Goal: Transaction & Acquisition: Purchase product/service

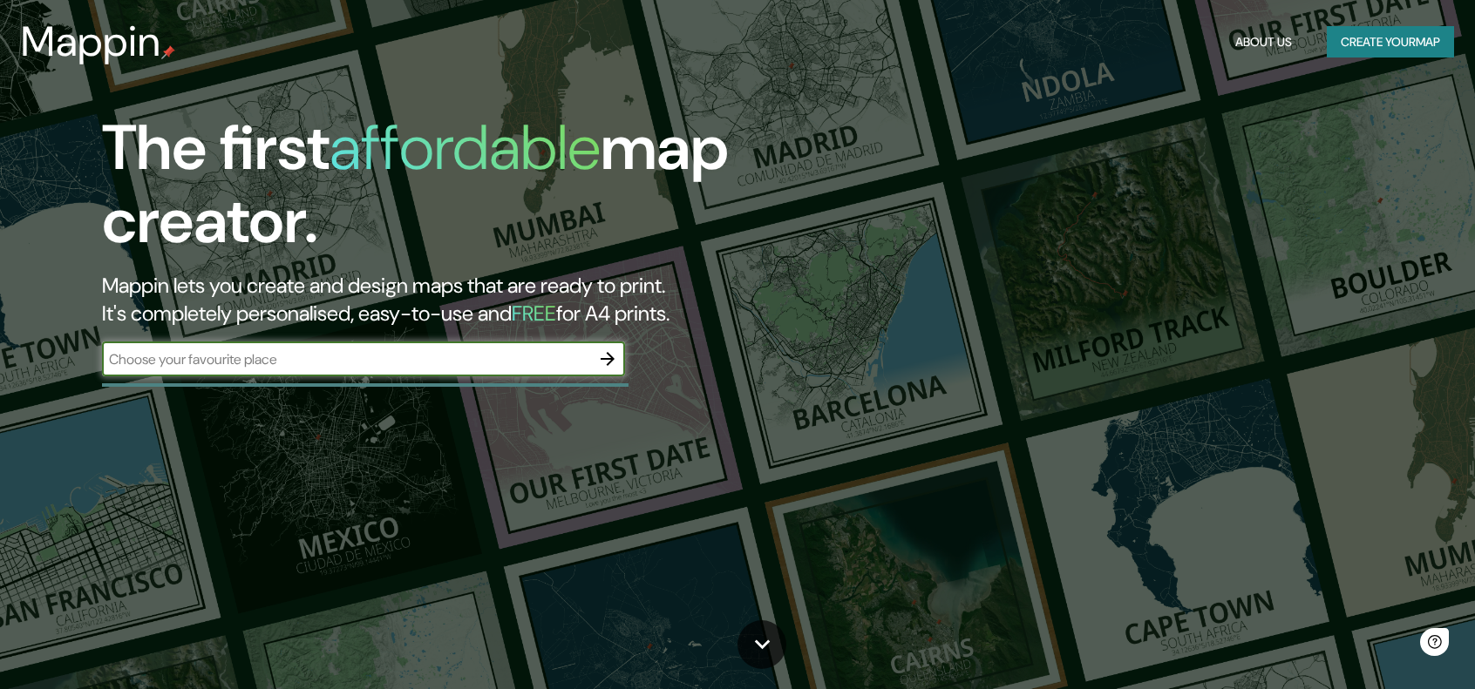
click at [354, 357] on input "text" at bounding box center [346, 360] width 488 height 20
type input "c"
type input "Moncasi,9"
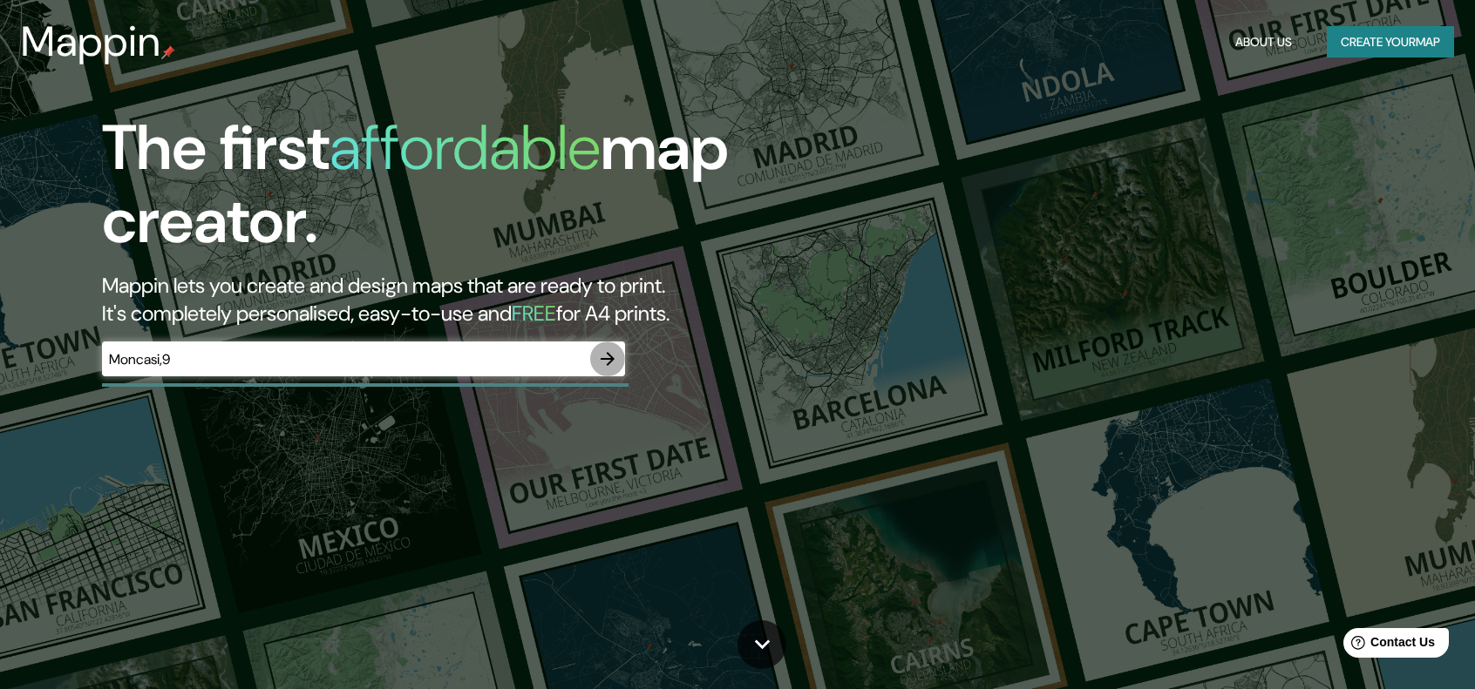
click at [613, 357] on icon "button" at bounding box center [607, 359] width 21 height 21
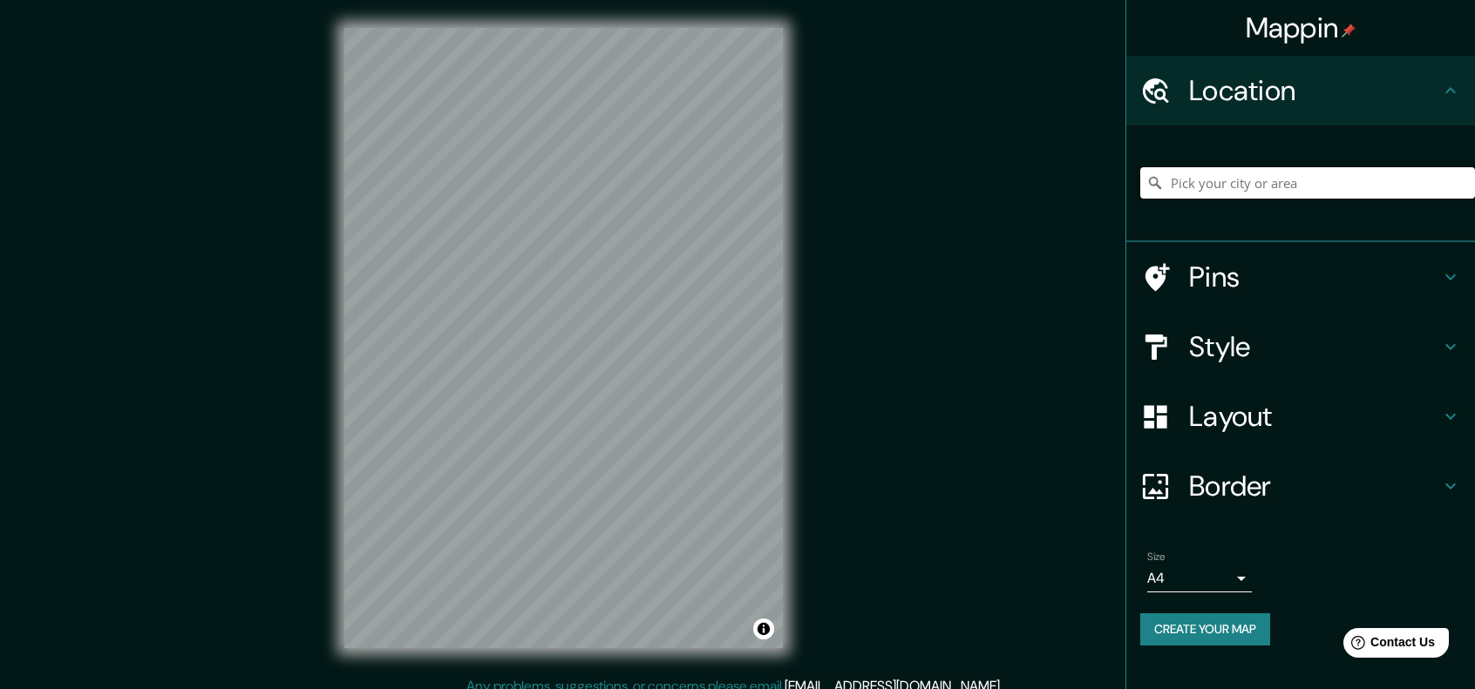
click at [1268, 182] on input "Pick your city or area" at bounding box center [1307, 182] width 335 height 31
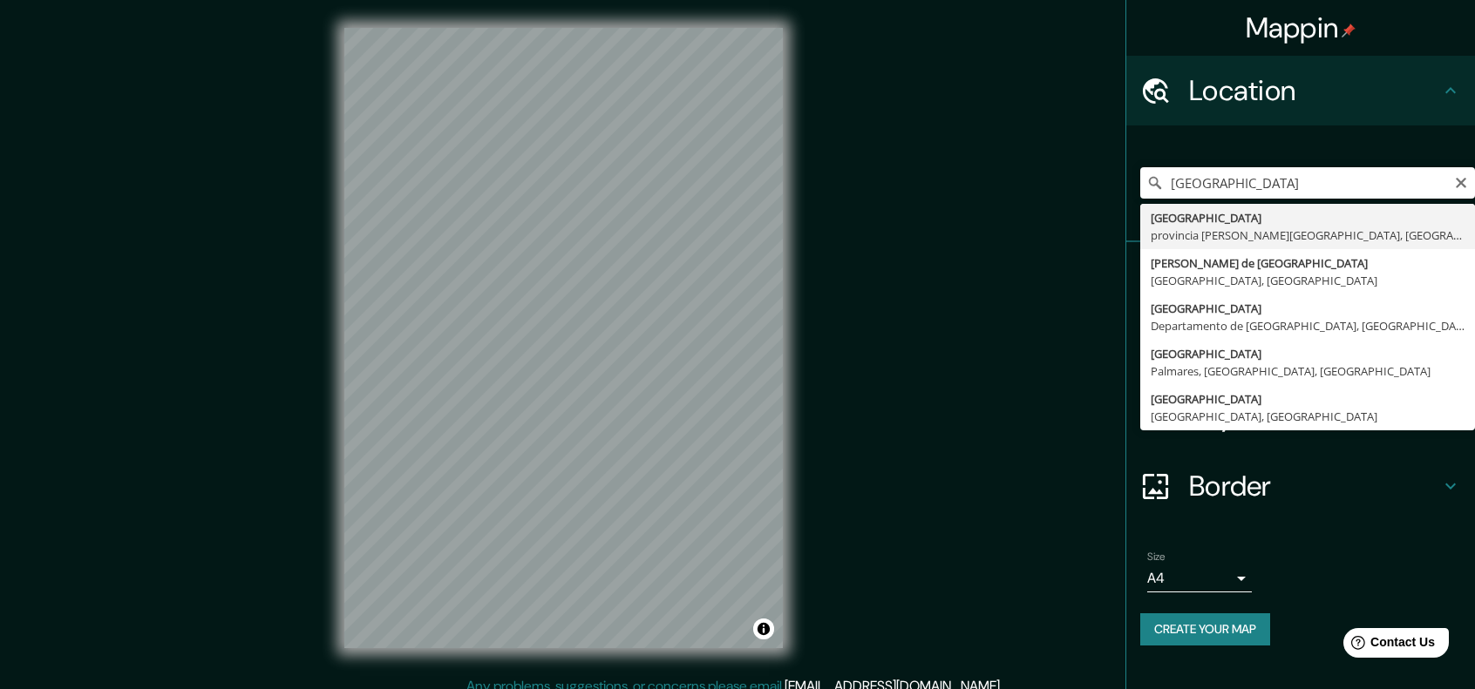
type input "[GEOGRAPHIC_DATA], [GEOGRAPHIC_DATA][PERSON_NAME], [GEOGRAPHIC_DATA]"
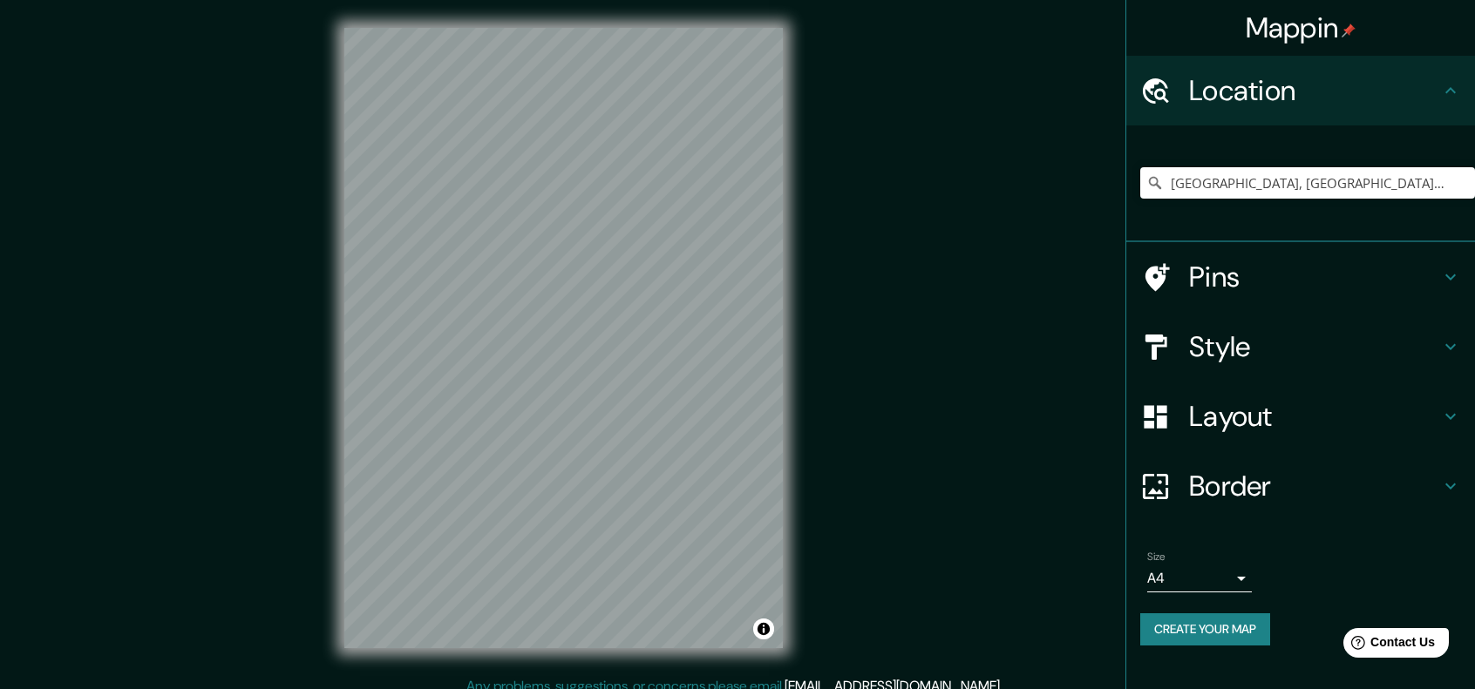
scroll to position [14, 0]
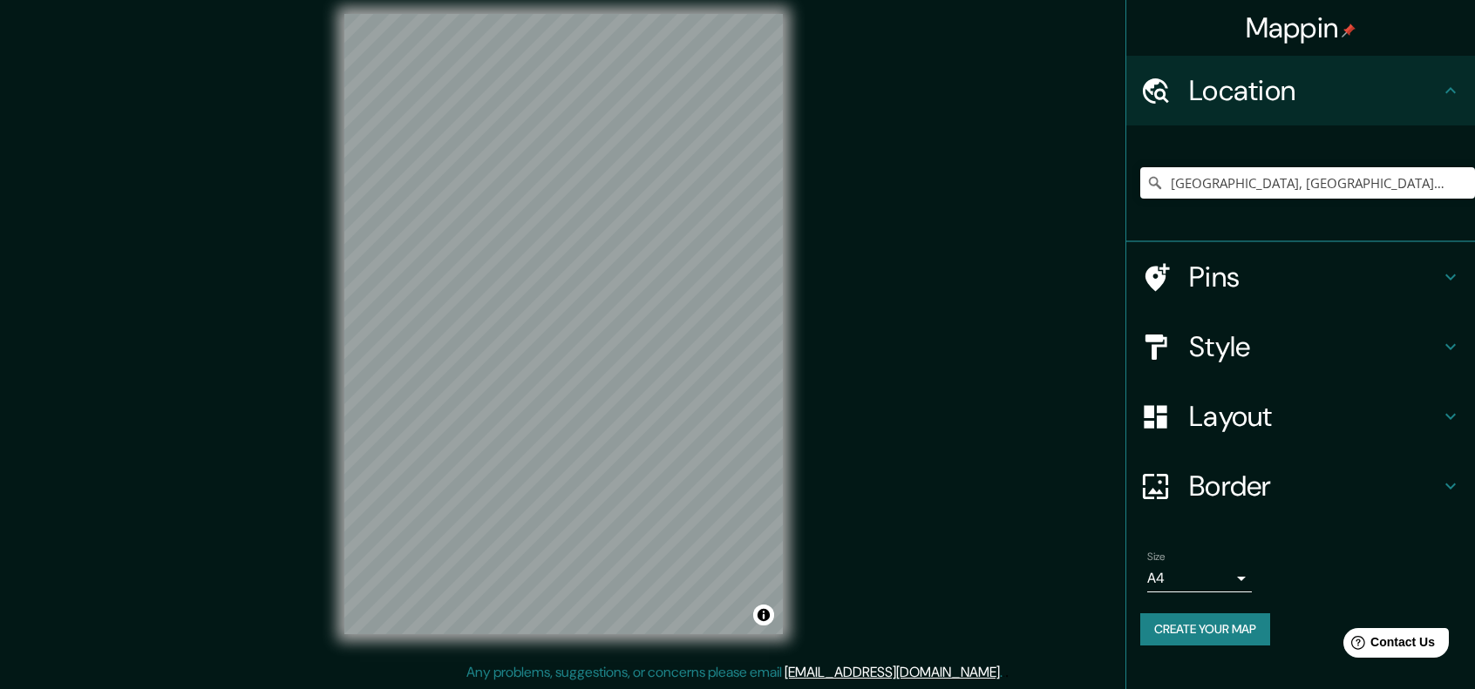
click at [1213, 359] on h4 "Style" at bounding box center [1314, 346] width 251 height 35
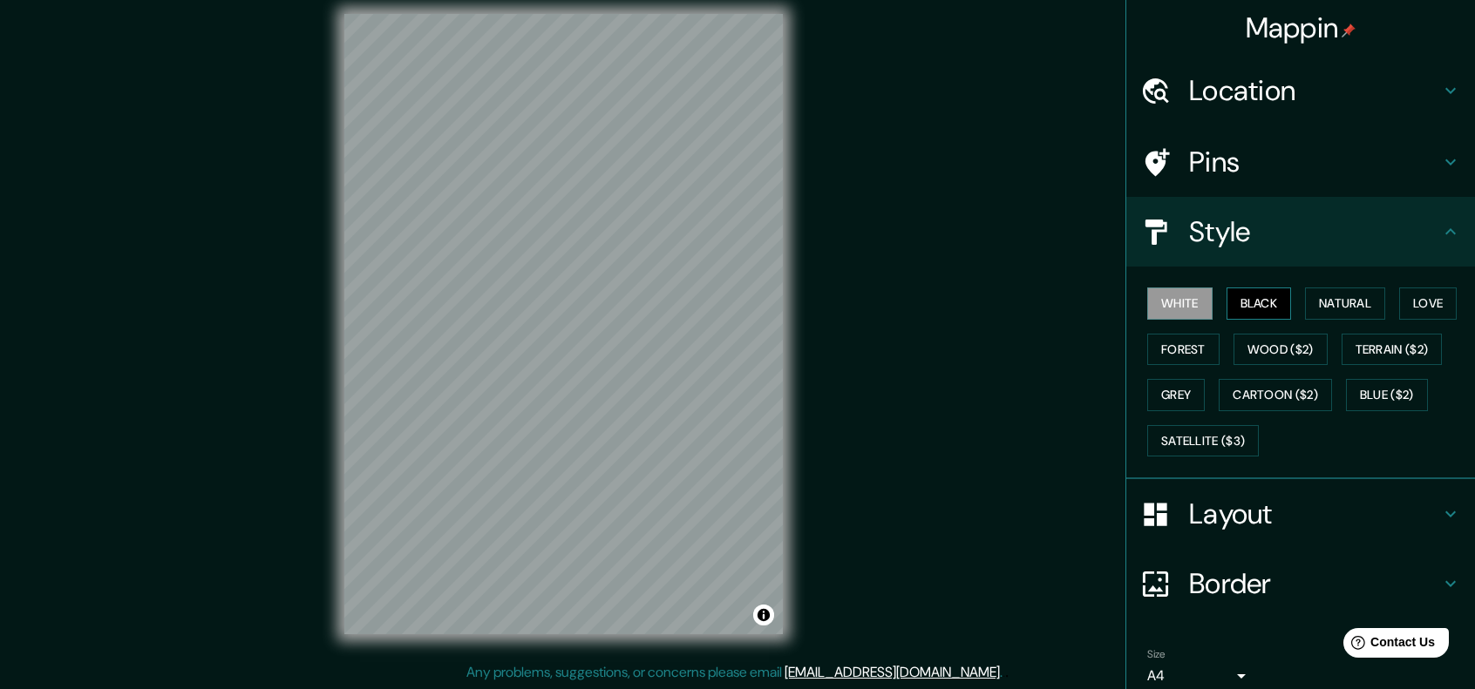
click at [1246, 297] on button "Black" at bounding box center [1258, 304] width 65 height 32
click at [1352, 304] on button "Natural" at bounding box center [1345, 304] width 80 height 32
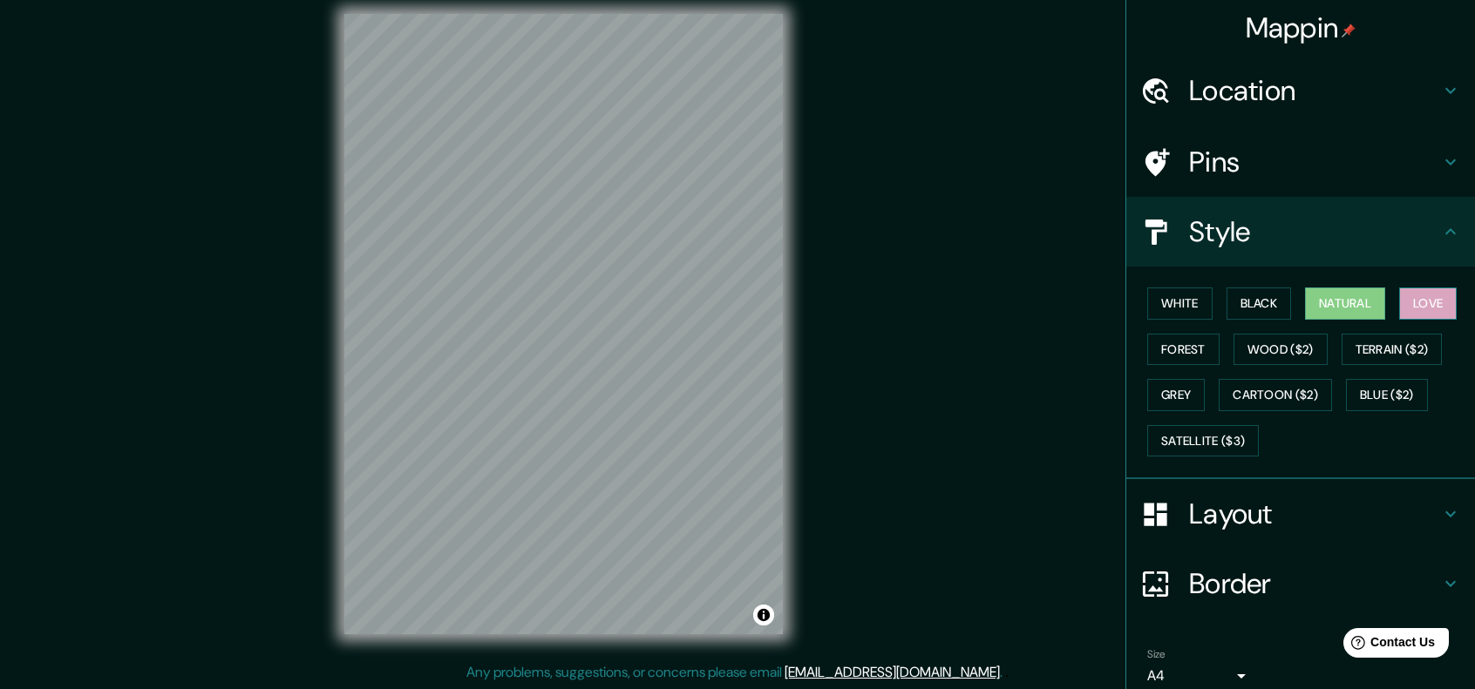
click at [1400, 297] on button "Love" at bounding box center [1428, 304] width 58 height 32
click at [1400, 325] on div "White Black Natural Love Forest Wood ($2) Terrain ($2) Grey Cartoon ($2) Blue (…" at bounding box center [1307, 372] width 335 height 183
click at [1402, 343] on button "Terrain ($2)" at bounding box center [1391, 350] width 101 height 32
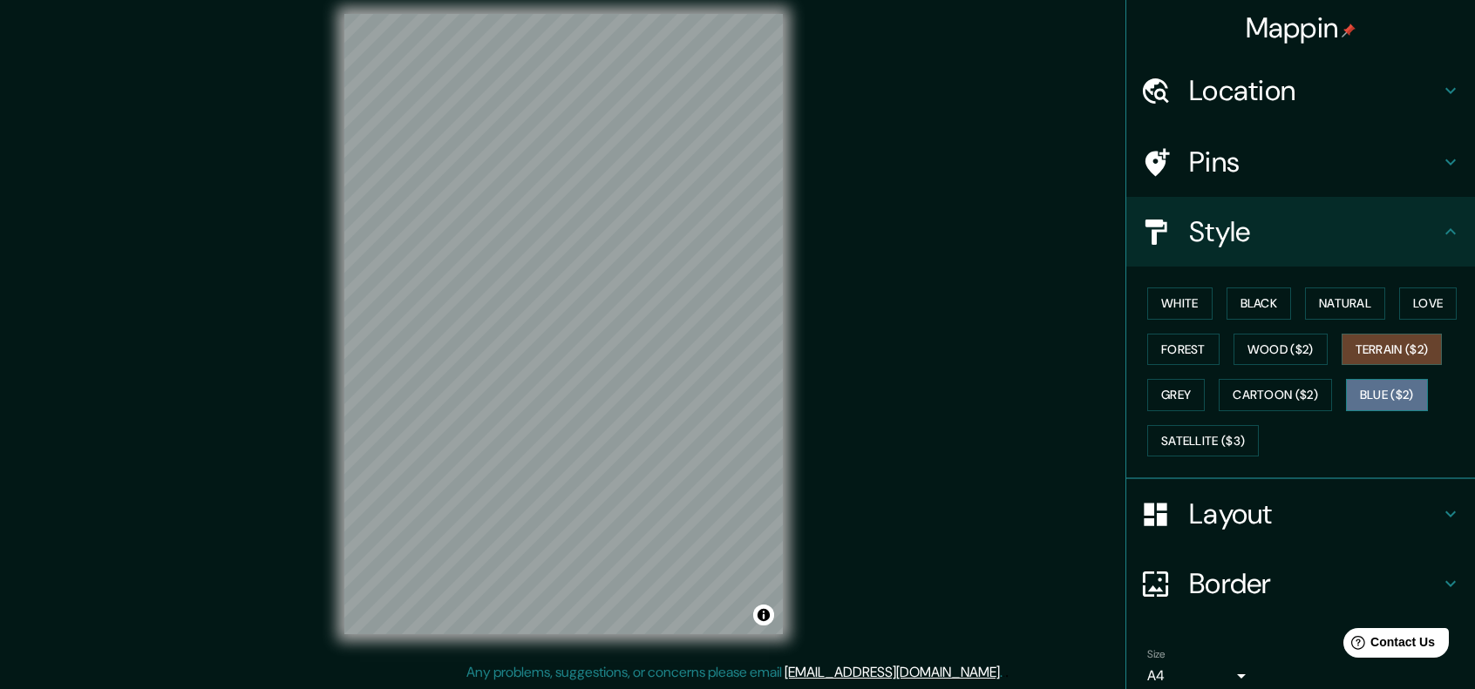
click at [1390, 383] on button "Blue ($2)" at bounding box center [1387, 395] width 82 height 32
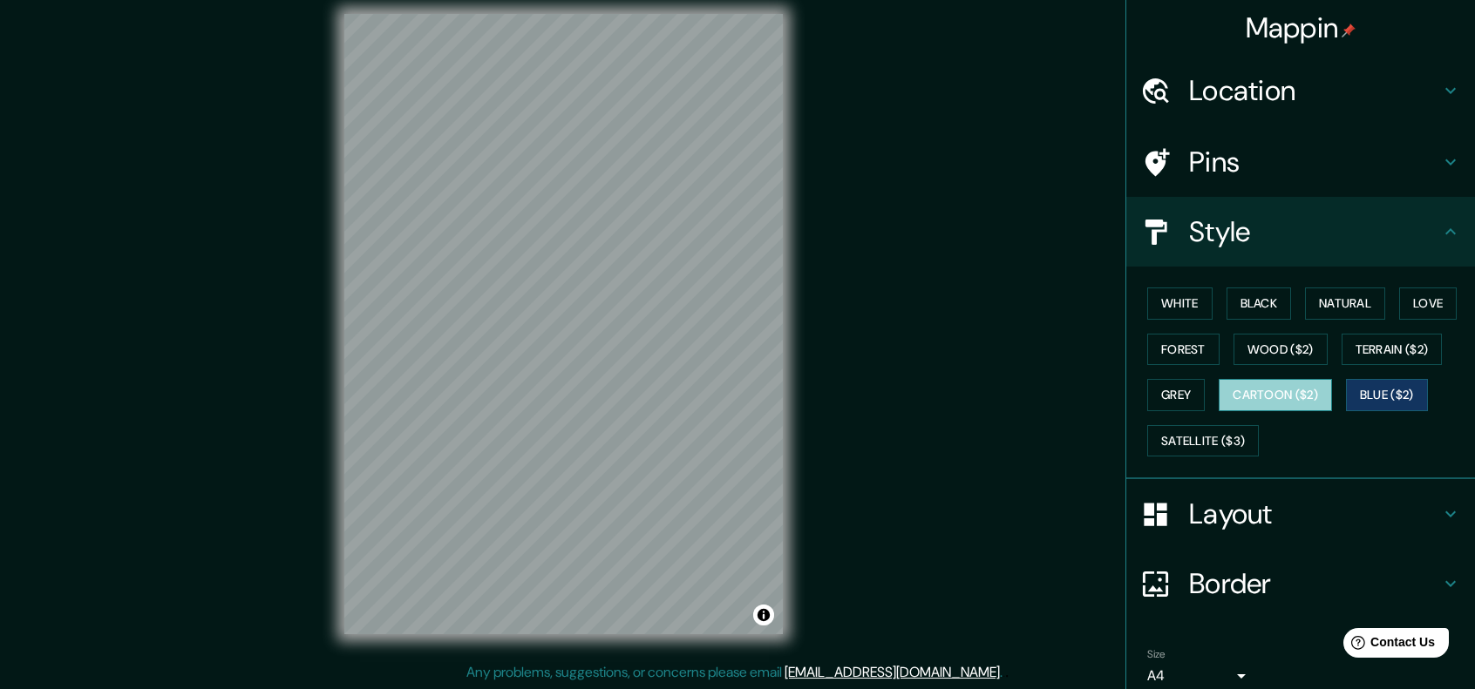
click at [1280, 393] on button "Cartoon ($2)" at bounding box center [1275, 395] width 113 height 32
click at [1401, 391] on button "Blue ($2)" at bounding box center [1387, 395] width 82 height 32
click at [1208, 441] on button "Satellite ($3)" at bounding box center [1203, 441] width 112 height 32
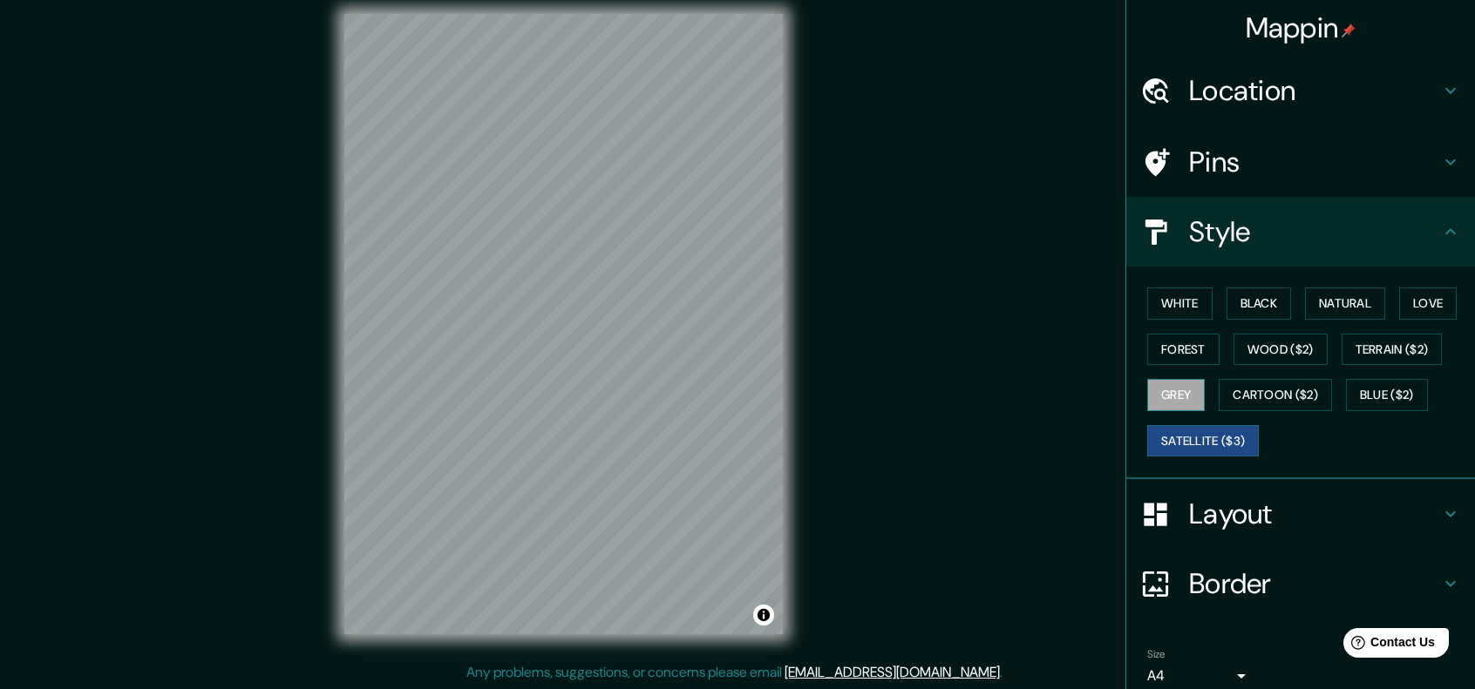
click at [1159, 397] on button "Grey" at bounding box center [1176, 395] width 58 height 32
click at [1233, 346] on button "Wood ($2)" at bounding box center [1280, 350] width 94 height 32
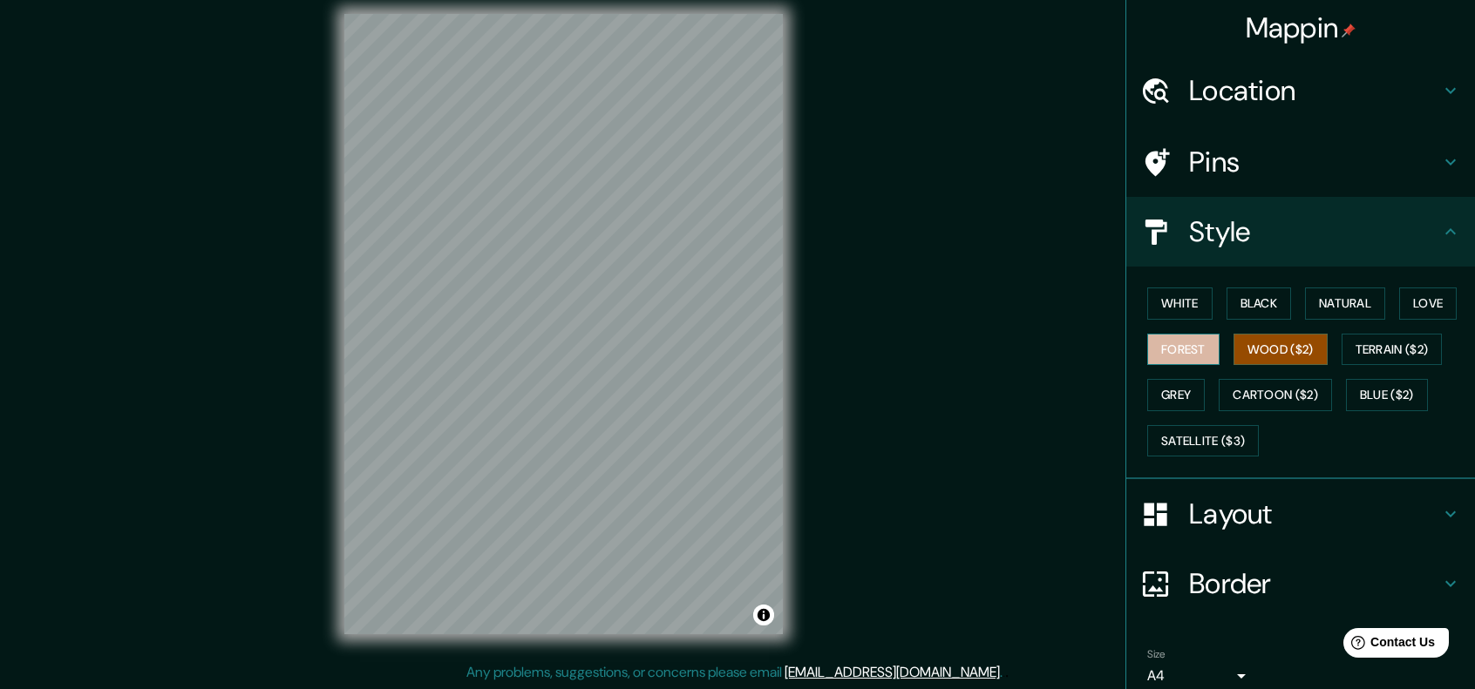
click at [1176, 350] on button "Forest" at bounding box center [1183, 350] width 72 height 32
click at [1177, 388] on button "Grey" at bounding box center [1176, 395] width 58 height 32
click at [1246, 300] on button "Black" at bounding box center [1258, 304] width 65 height 32
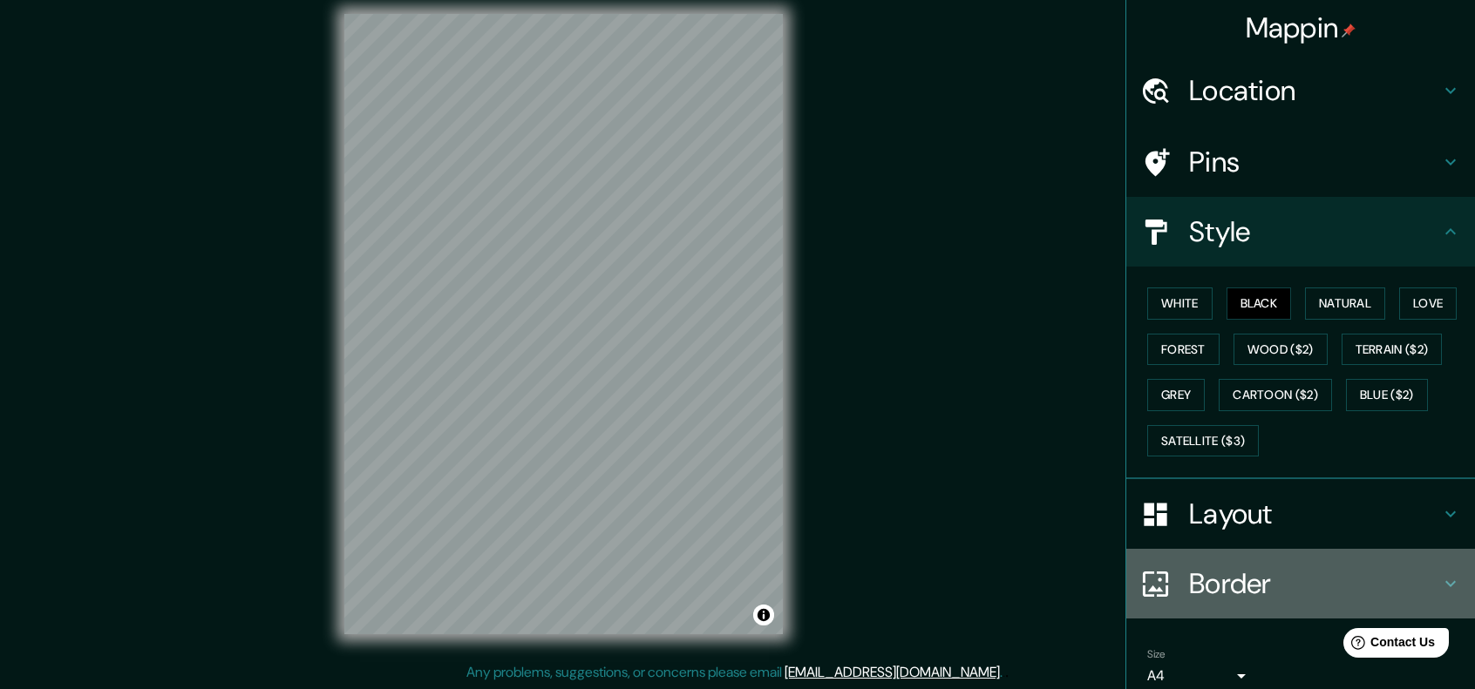
click at [1323, 579] on h4 "Border" at bounding box center [1314, 584] width 251 height 35
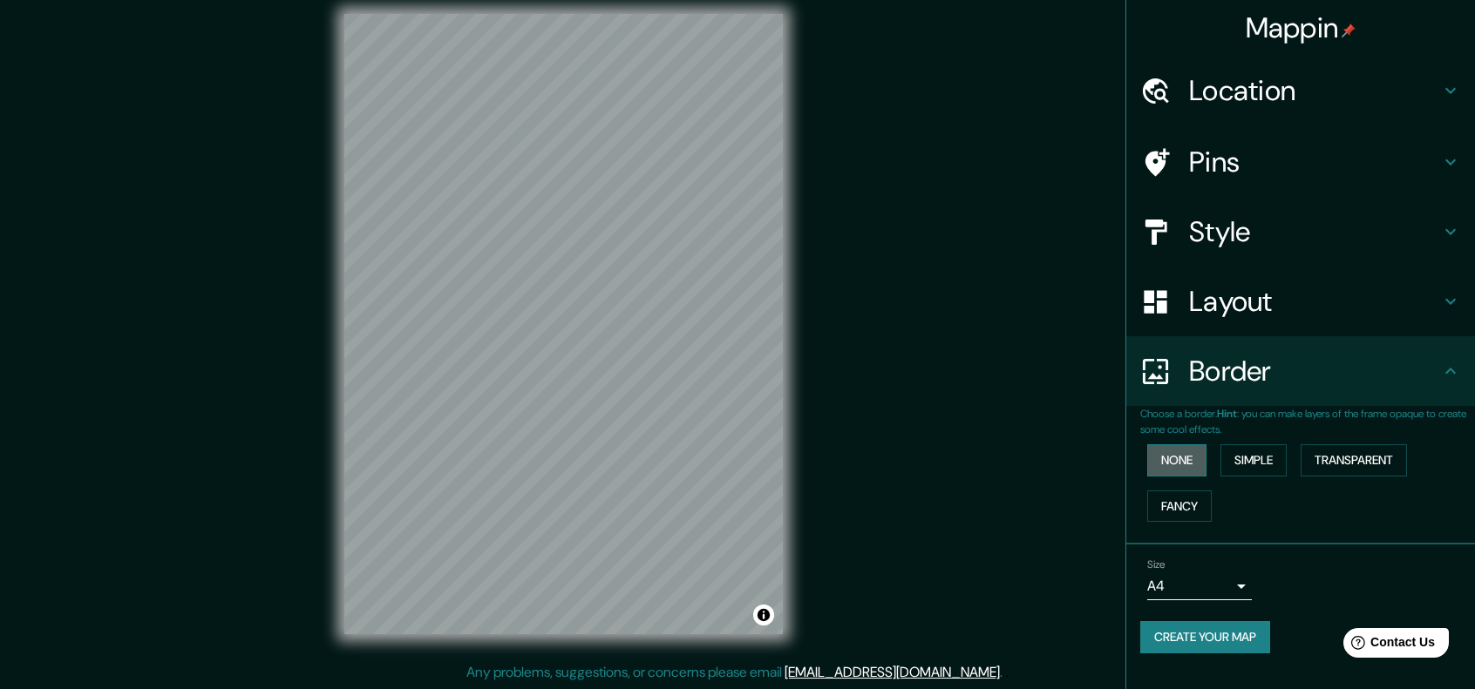
click at [1185, 463] on button "None" at bounding box center [1176, 461] width 59 height 32
click at [1180, 493] on button "Fancy" at bounding box center [1179, 507] width 65 height 32
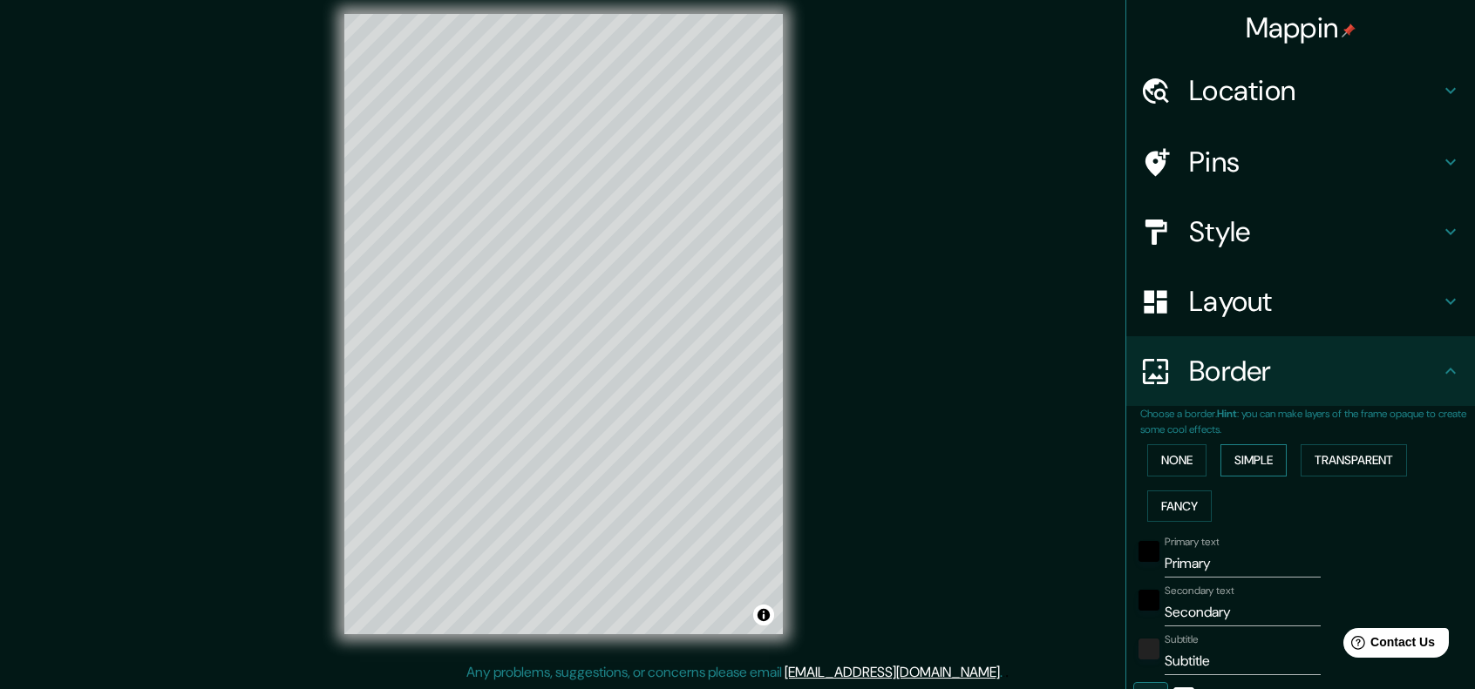
click at [1237, 462] on button "Simple" at bounding box center [1253, 461] width 66 height 32
click at [1341, 470] on button "Transparent" at bounding box center [1354, 461] width 106 height 32
click at [1239, 465] on button "Simple" at bounding box center [1253, 461] width 66 height 32
click at [1172, 457] on button "None" at bounding box center [1176, 461] width 59 height 32
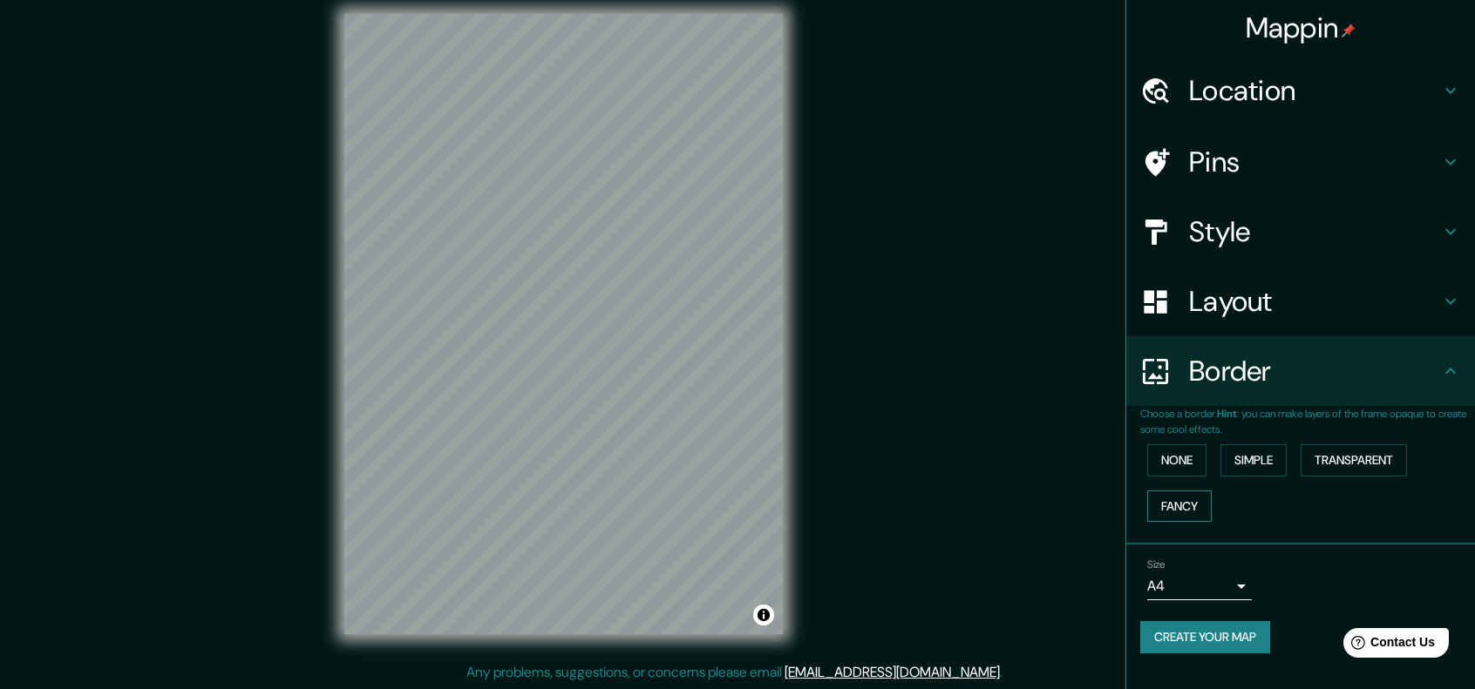
click at [1169, 499] on button "Fancy" at bounding box center [1179, 507] width 65 height 32
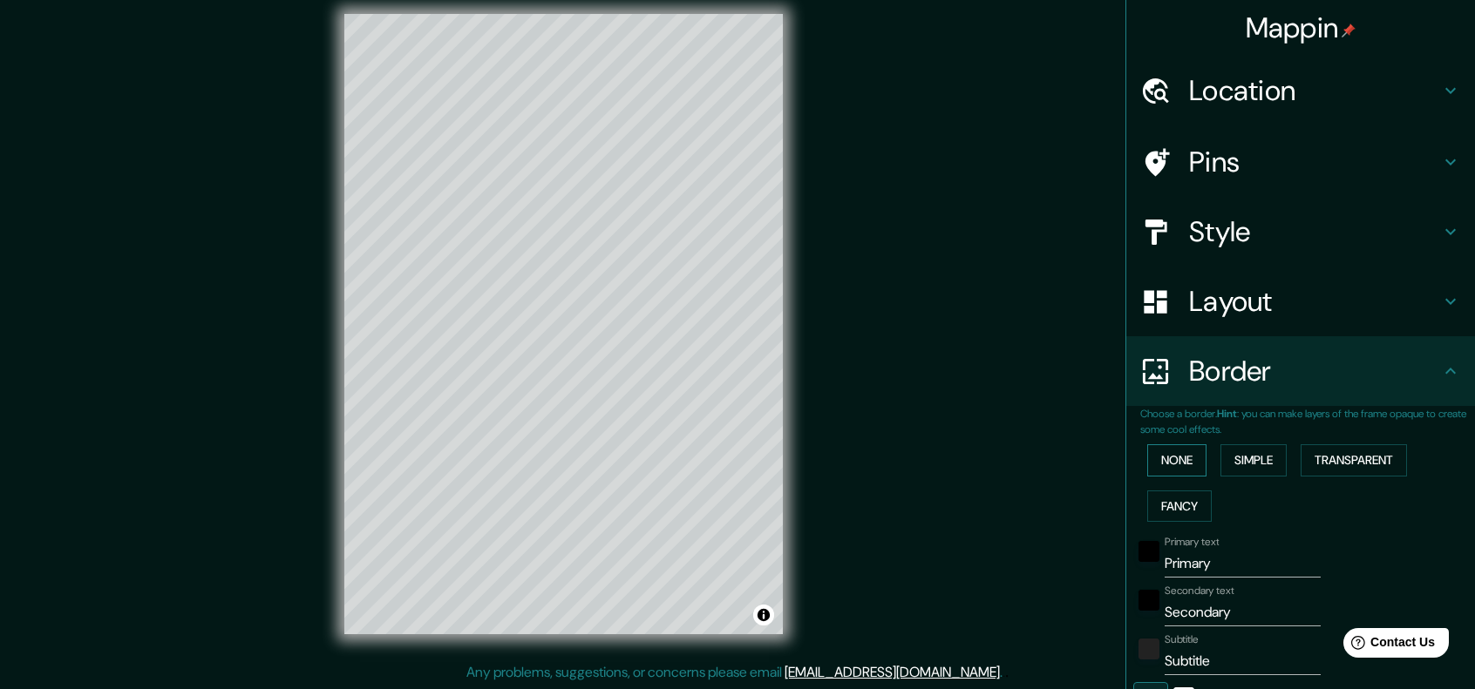
click at [1163, 459] on button "None" at bounding box center [1176, 461] width 59 height 32
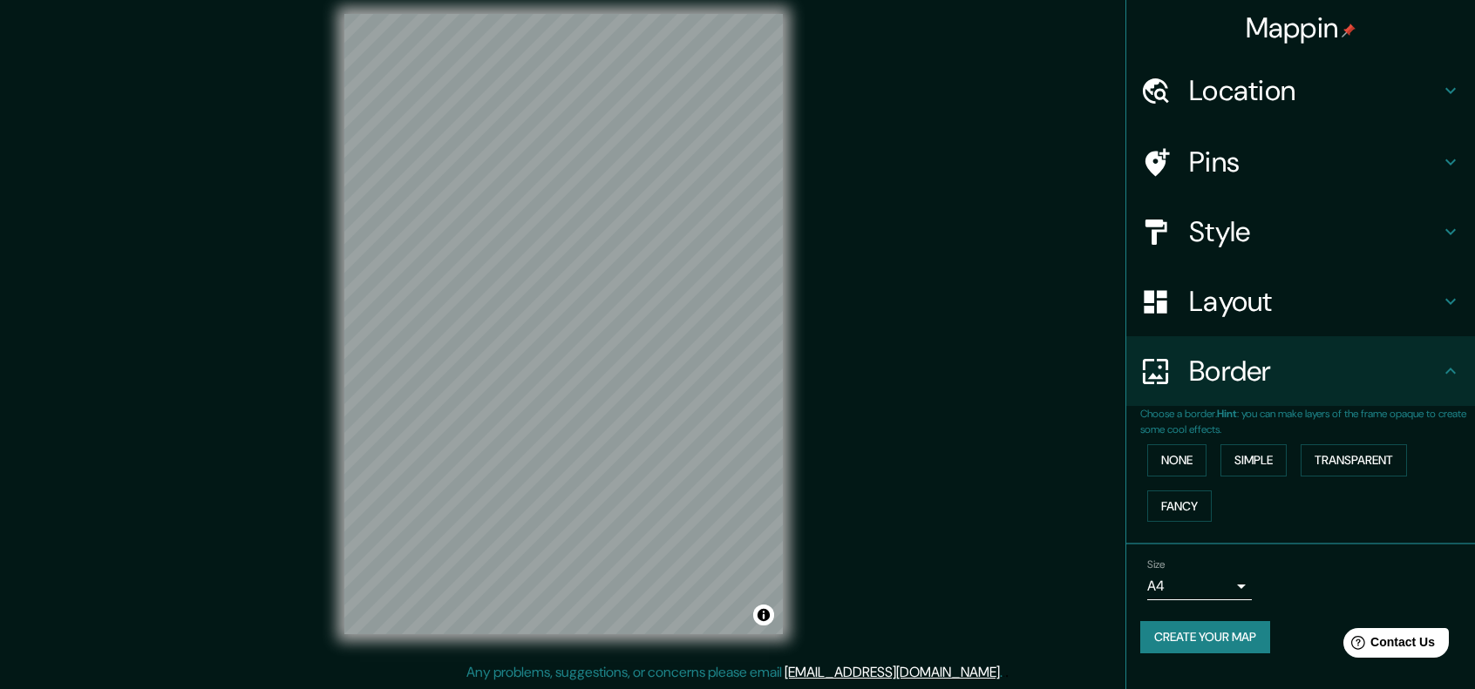
click at [1240, 581] on body "Mappin Location [GEOGRAPHIC_DATA], [GEOGRAPHIC_DATA][PERSON_NAME], [GEOGRAPHIC_…" at bounding box center [737, 330] width 1475 height 689
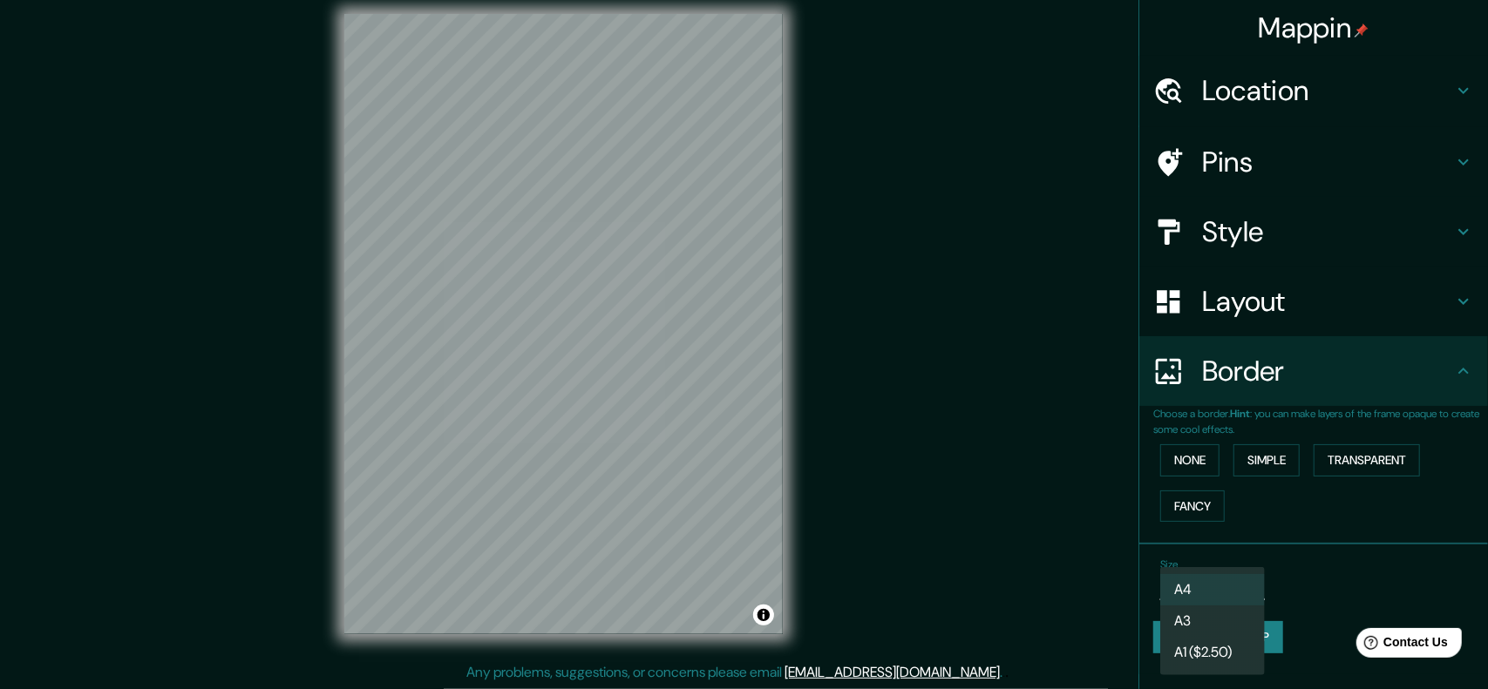
click at [1224, 621] on li "A3" at bounding box center [1212, 621] width 105 height 31
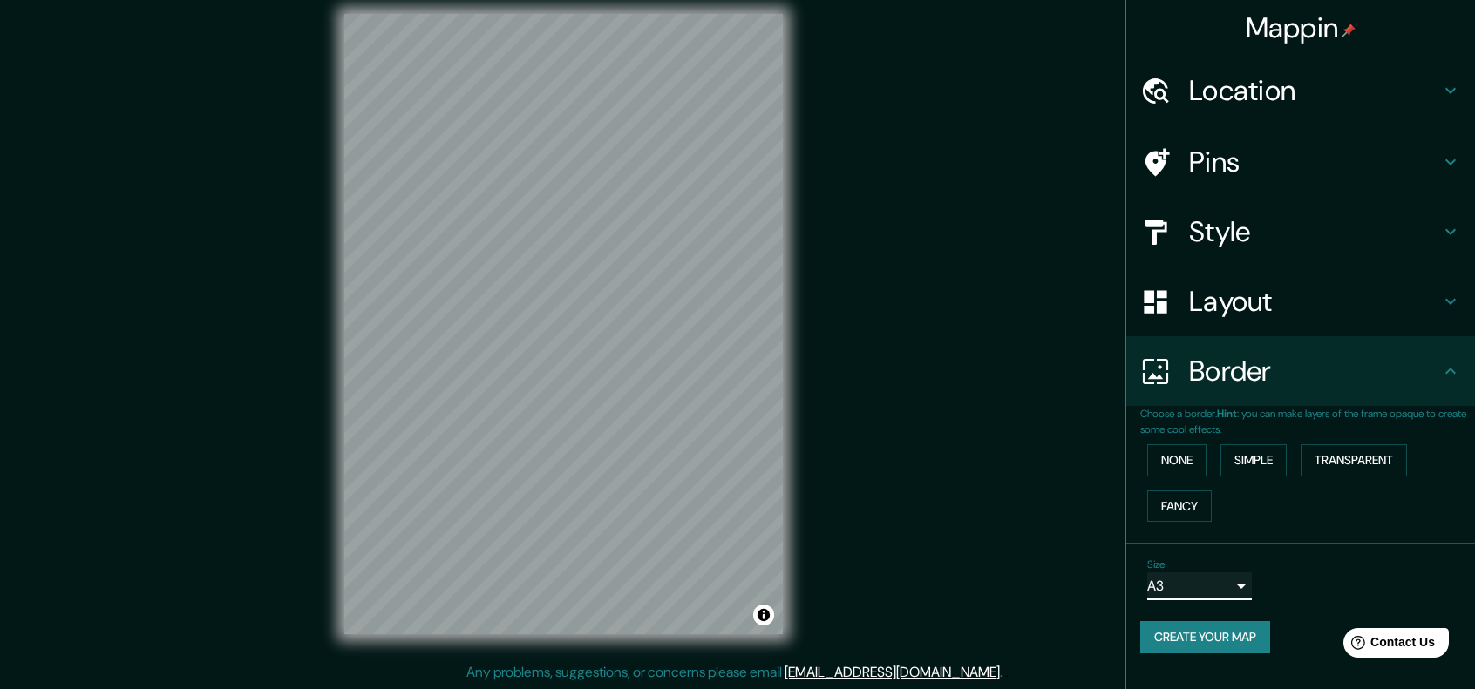
scroll to position [0, 0]
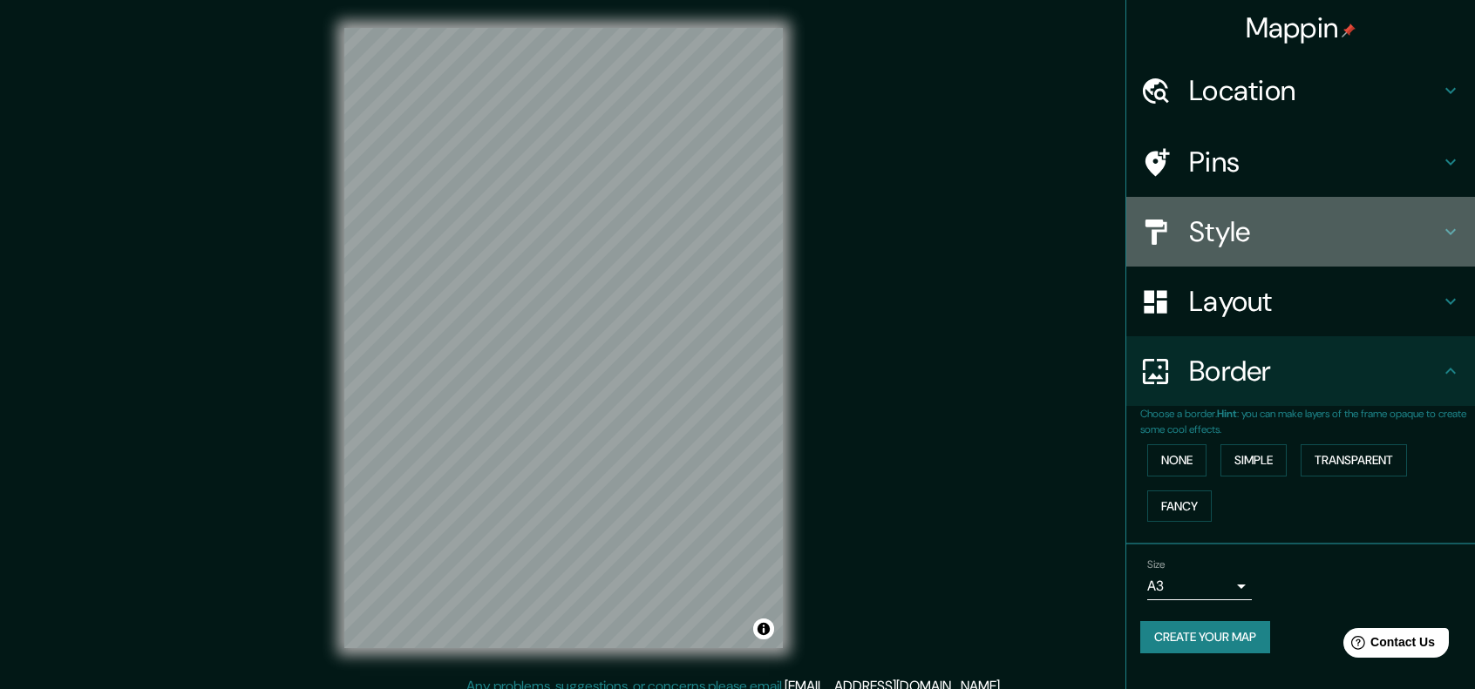
click at [1274, 233] on h4 "Style" at bounding box center [1314, 231] width 251 height 35
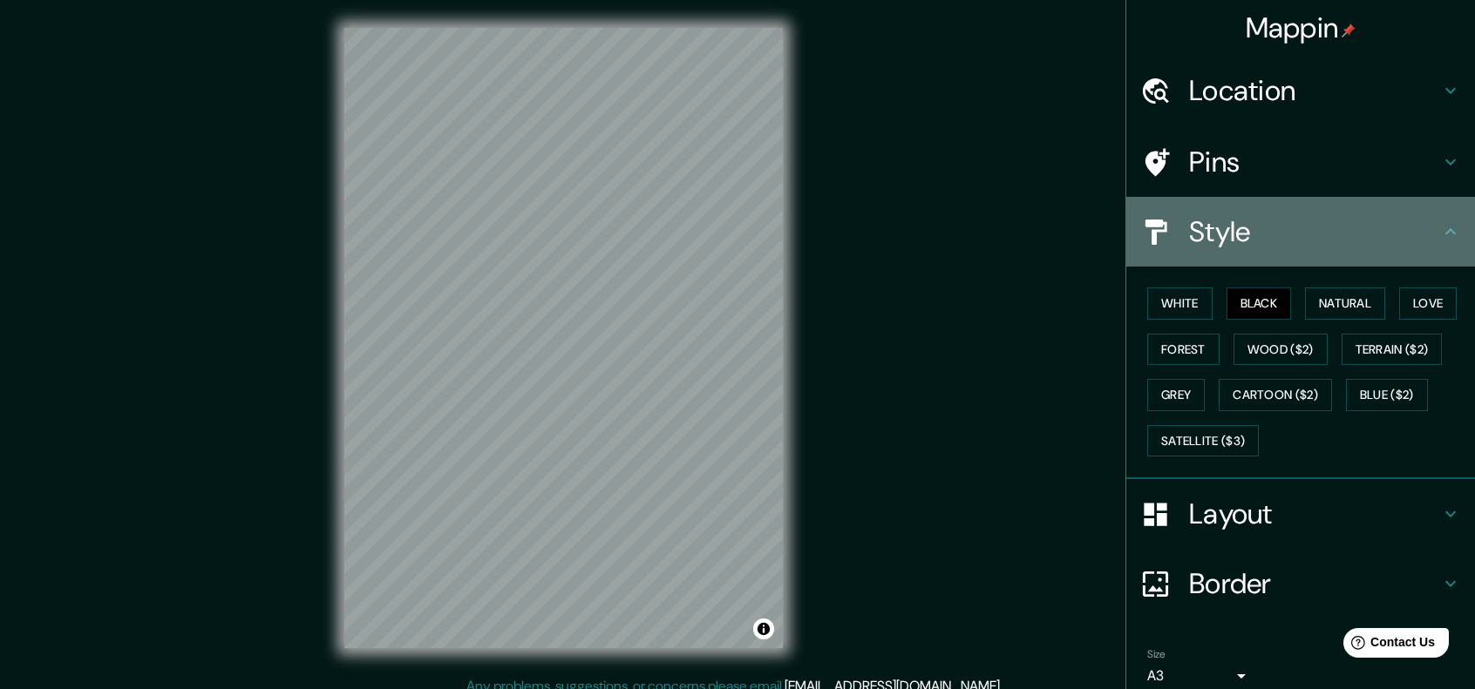
click at [1278, 228] on h4 "Style" at bounding box center [1314, 231] width 251 height 35
click at [1283, 237] on h4 "Style" at bounding box center [1314, 231] width 251 height 35
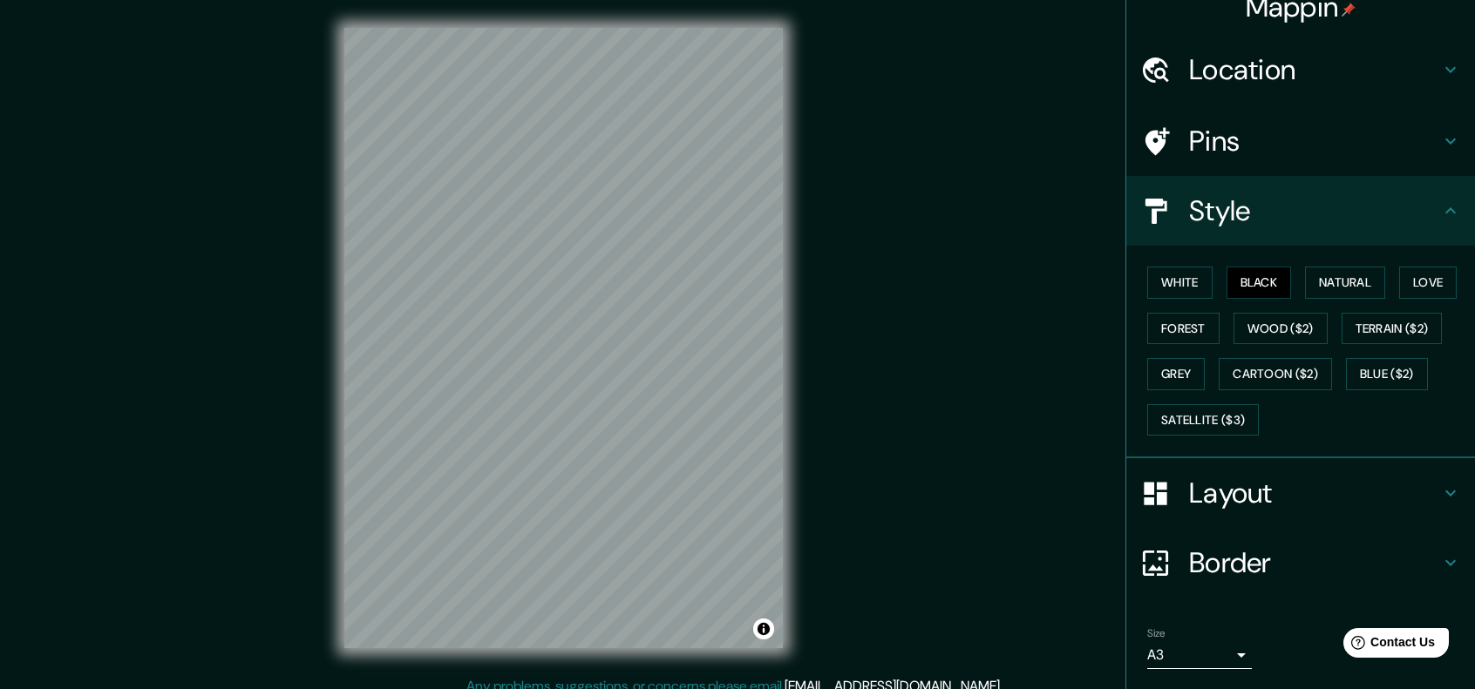
scroll to position [71, 0]
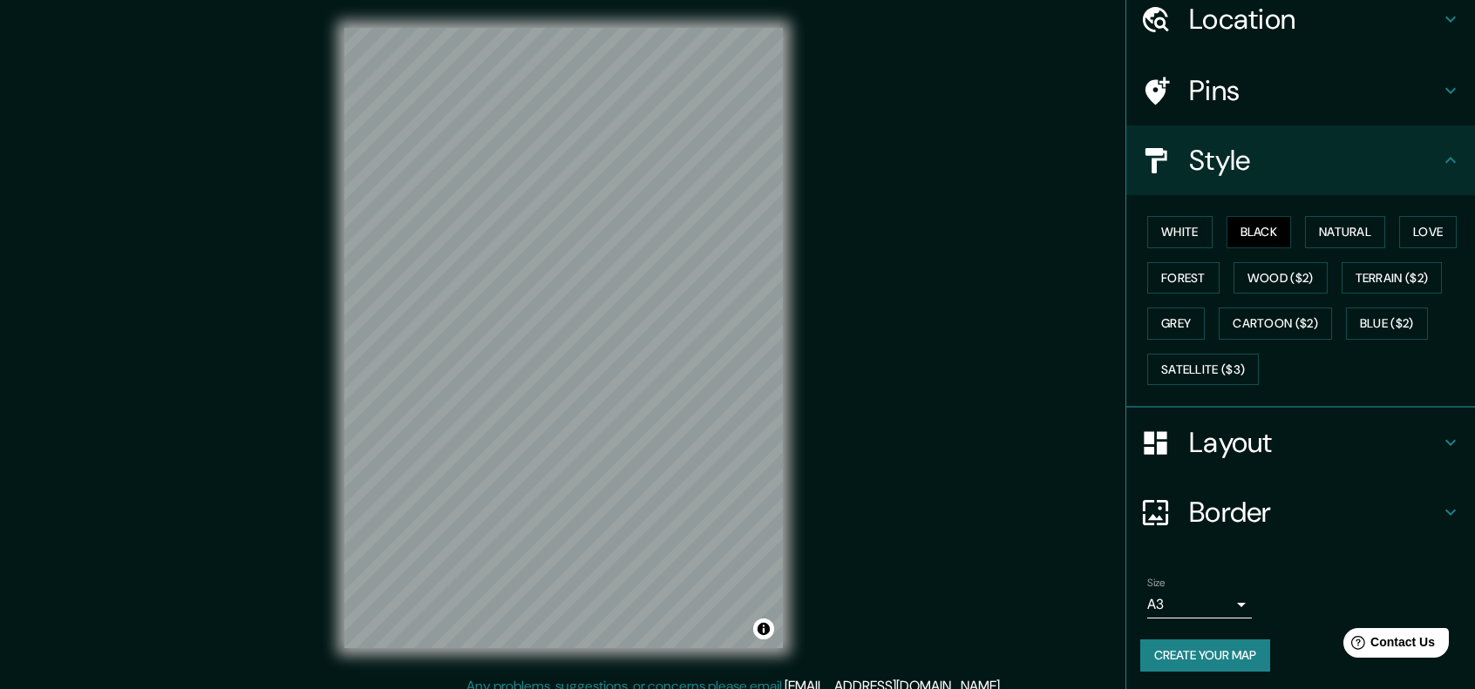
click at [1257, 655] on button "Create your map" at bounding box center [1205, 656] width 130 height 32
click at [1223, 660] on div "Create your map" at bounding box center [1300, 656] width 321 height 32
click at [1222, 655] on button "Create your map" at bounding box center [1205, 656] width 130 height 32
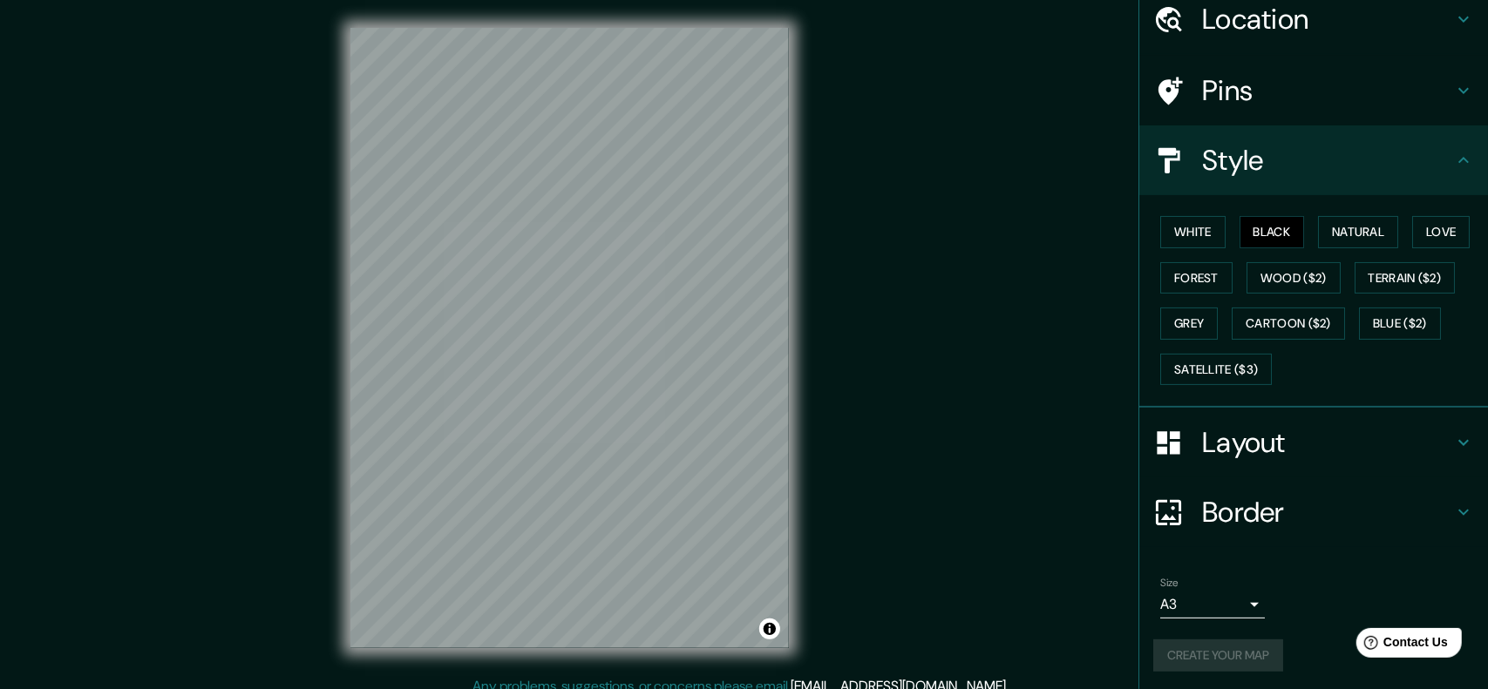
click at [1226, 602] on body "Mappin Location [GEOGRAPHIC_DATA], [GEOGRAPHIC_DATA][PERSON_NAME], [GEOGRAPHIC_…" at bounding box center [744, 344] width 1488 height 689
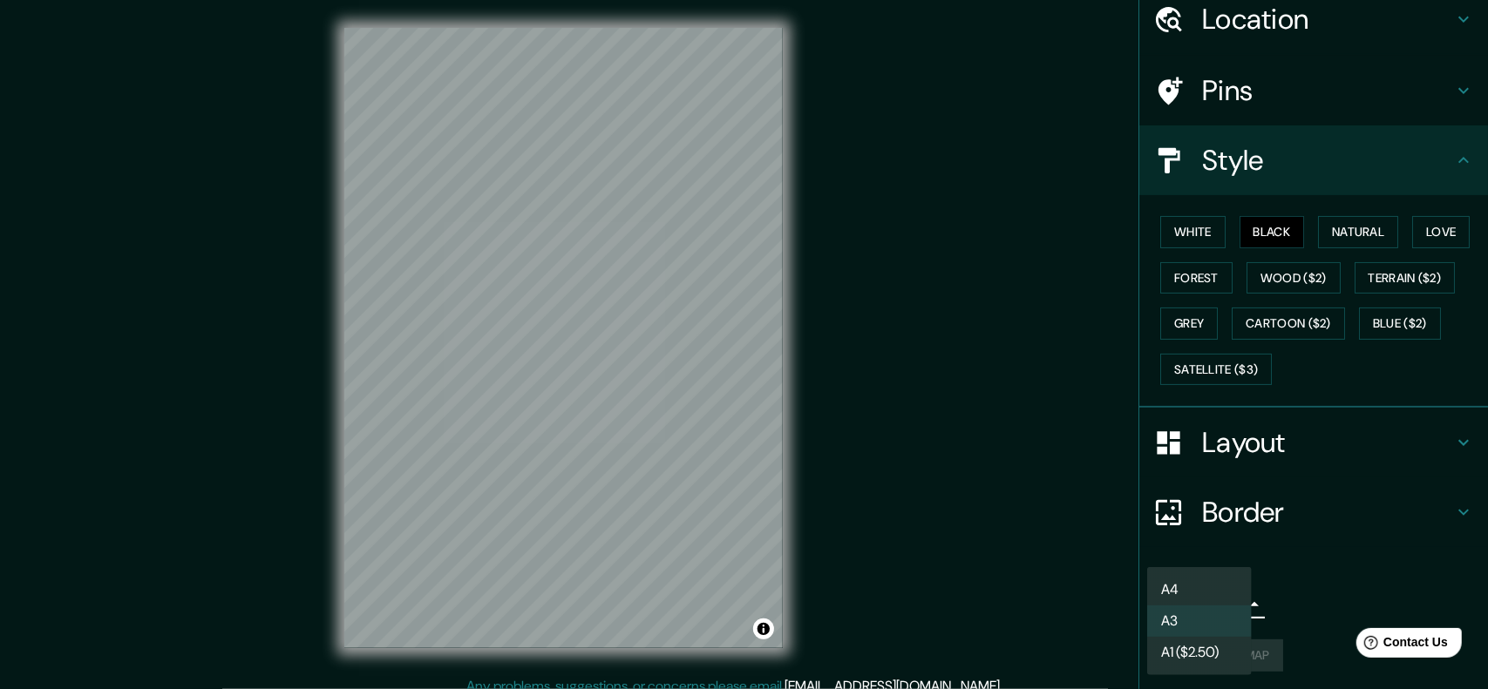
click at [1276, 594] on div at bounding box center [744, 344] width 1488 height 689
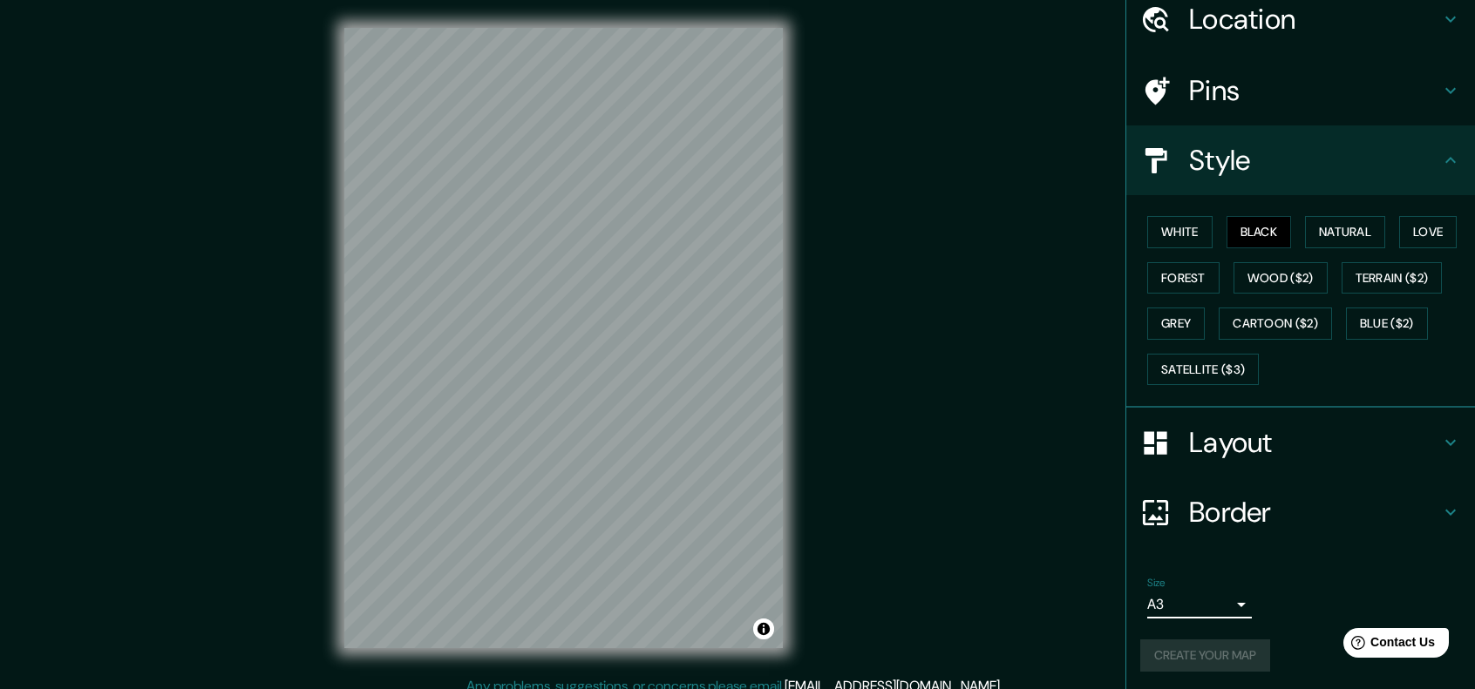
click at [1247, 640] on div "Create your map" at bounding box center [1300, 656] width 321 height 32
click at [1250, 649] on div "Create your map" at bounding box center [1300, 656] width 321 height 32
click at [1321, 504] on h4 "Border" at bounding box center [1314, 512] width 251 height 35
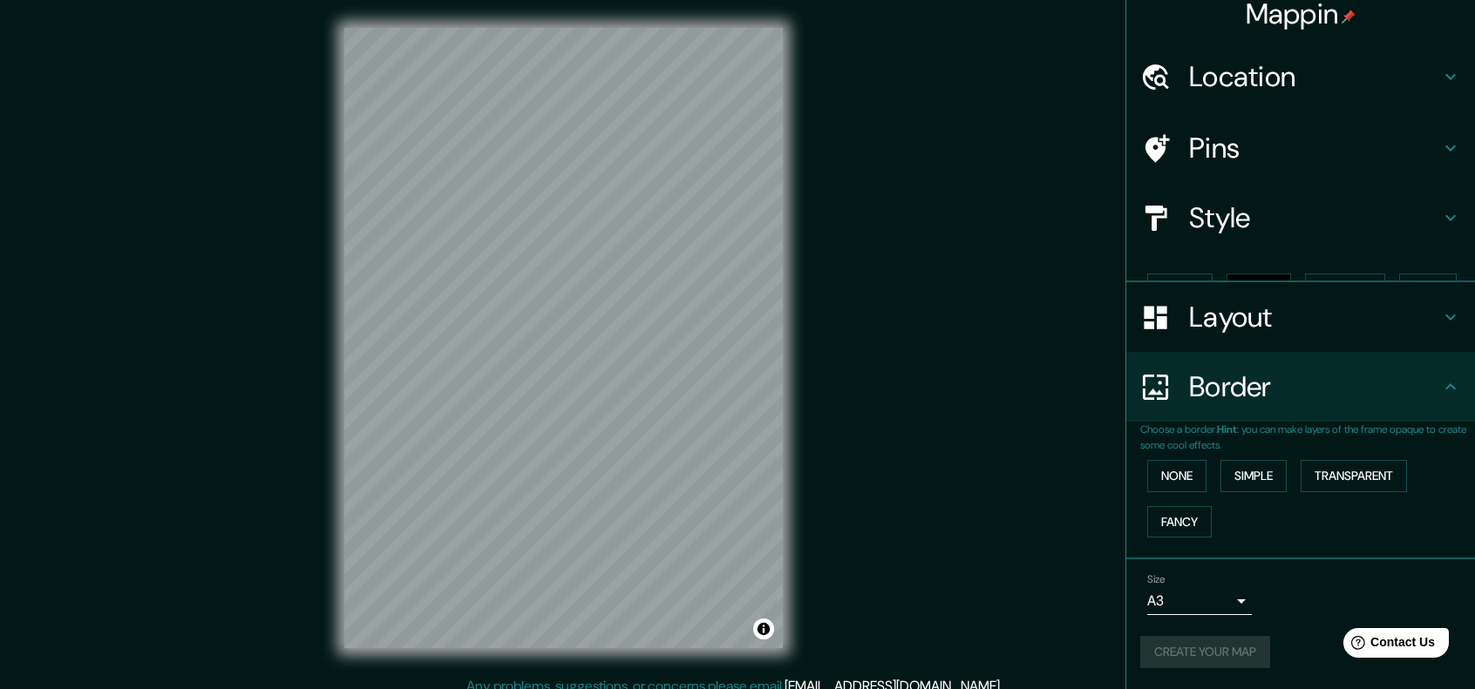
scroll to position [0, 0]
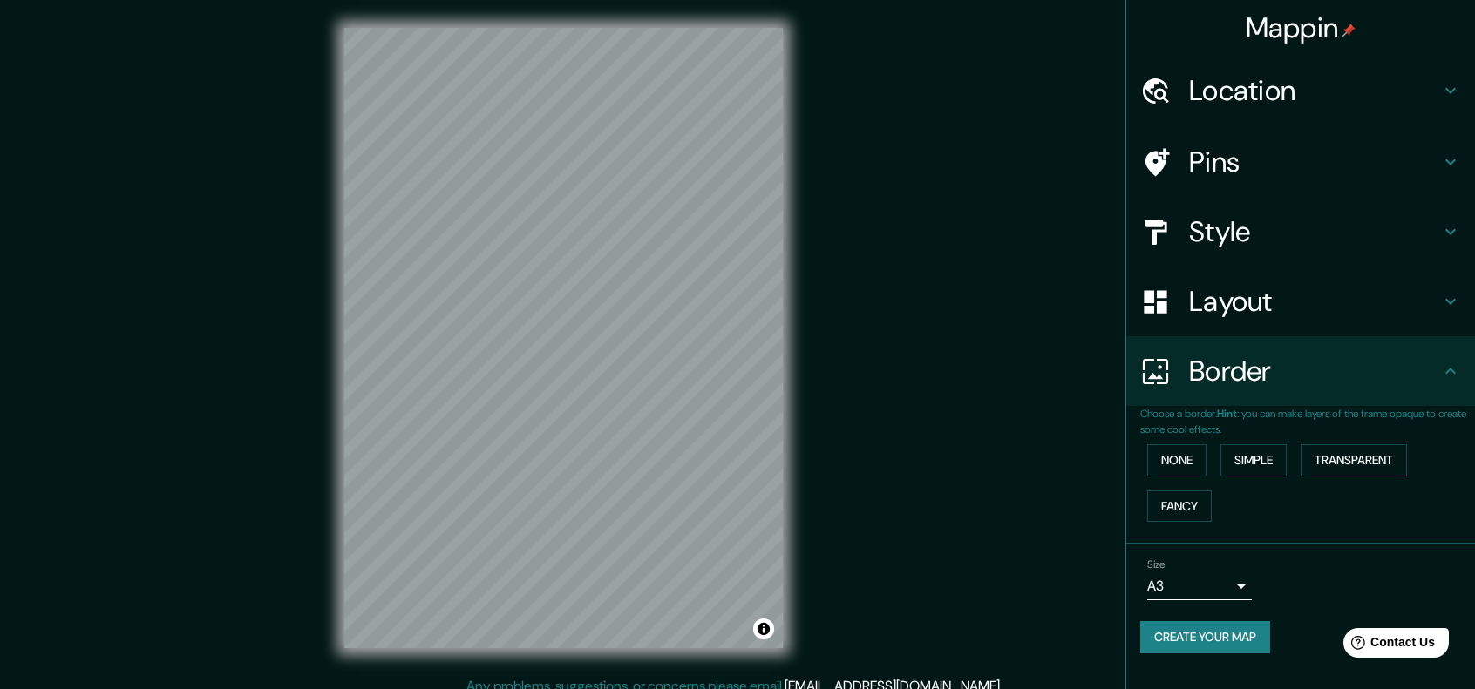
click at [1267, 477] on div "None Simple Transparent Fancy" at bounding box center [1307, 484] width 335 height 92
click at [1267, 465] on button "Simple" at bounding box center [1253, 461] width 66 height 32
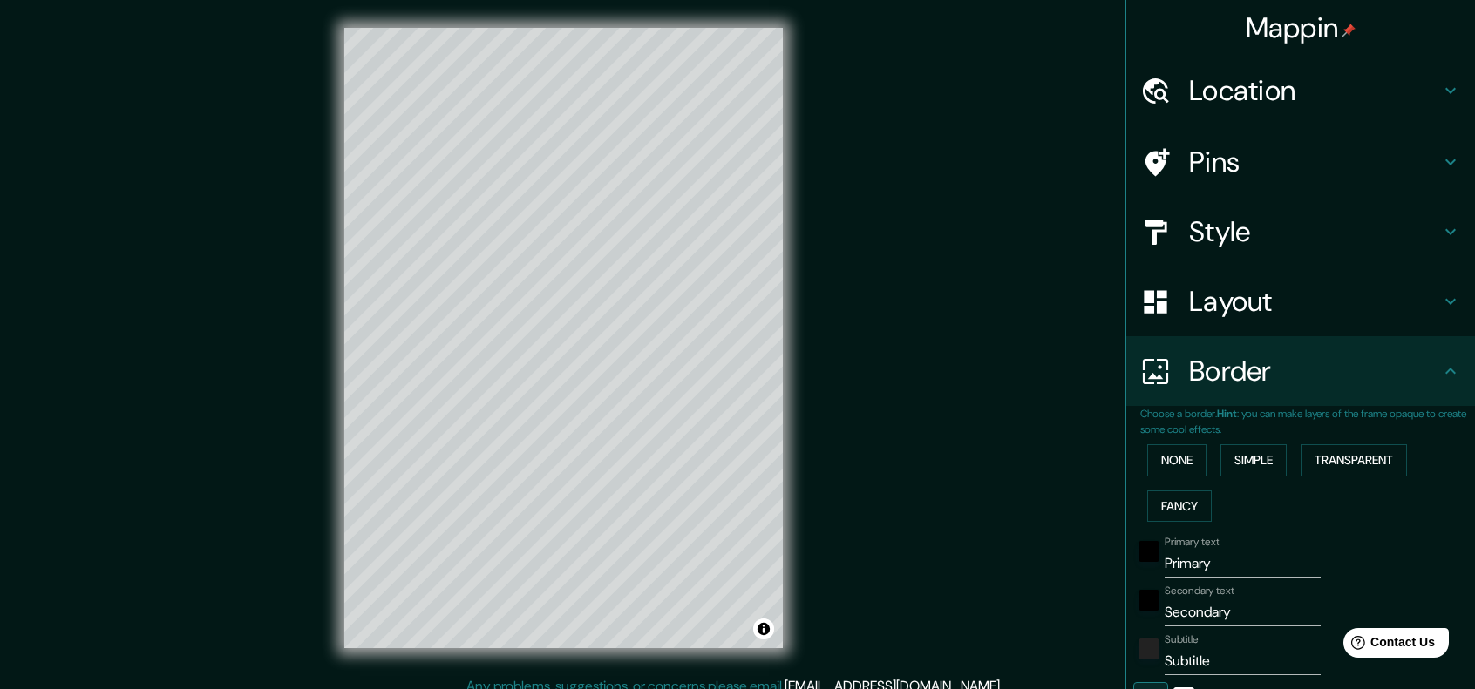
click at [1337, 479] on div "None Simple Transparent Fancy" at bounding box center [1307, 484] width 335 height 92
click at [1344, 473] on button "Transparent" at bounding box center [1354, 461] width 106 height 32
click at [1180, 455] on button "None" at bounding box center [1176, 461] width 59 height 32
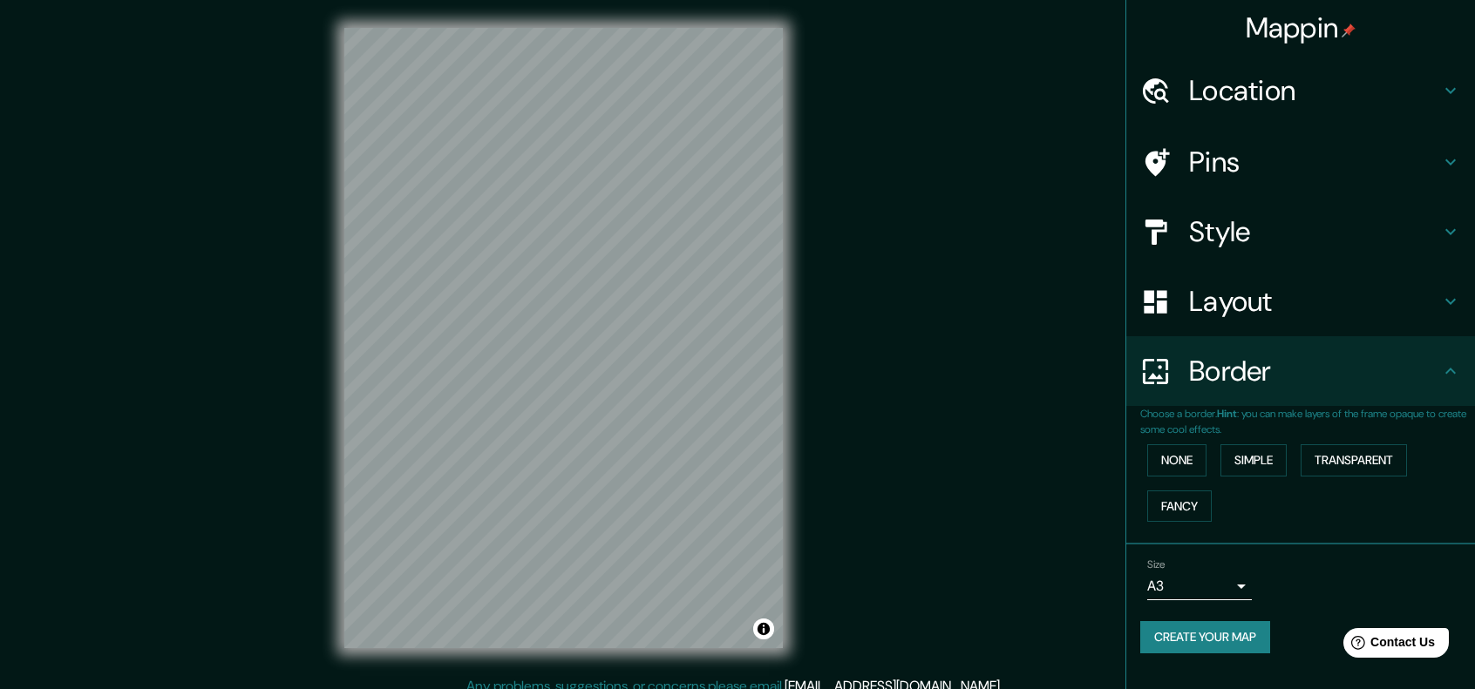
click at [1240, 644] on button "Create your map" at bounding box center [1205, 637] width 130 height 32
click at [1229, 631] on div "Create your map" at bounding box center [1300, 637] width 321 height 32
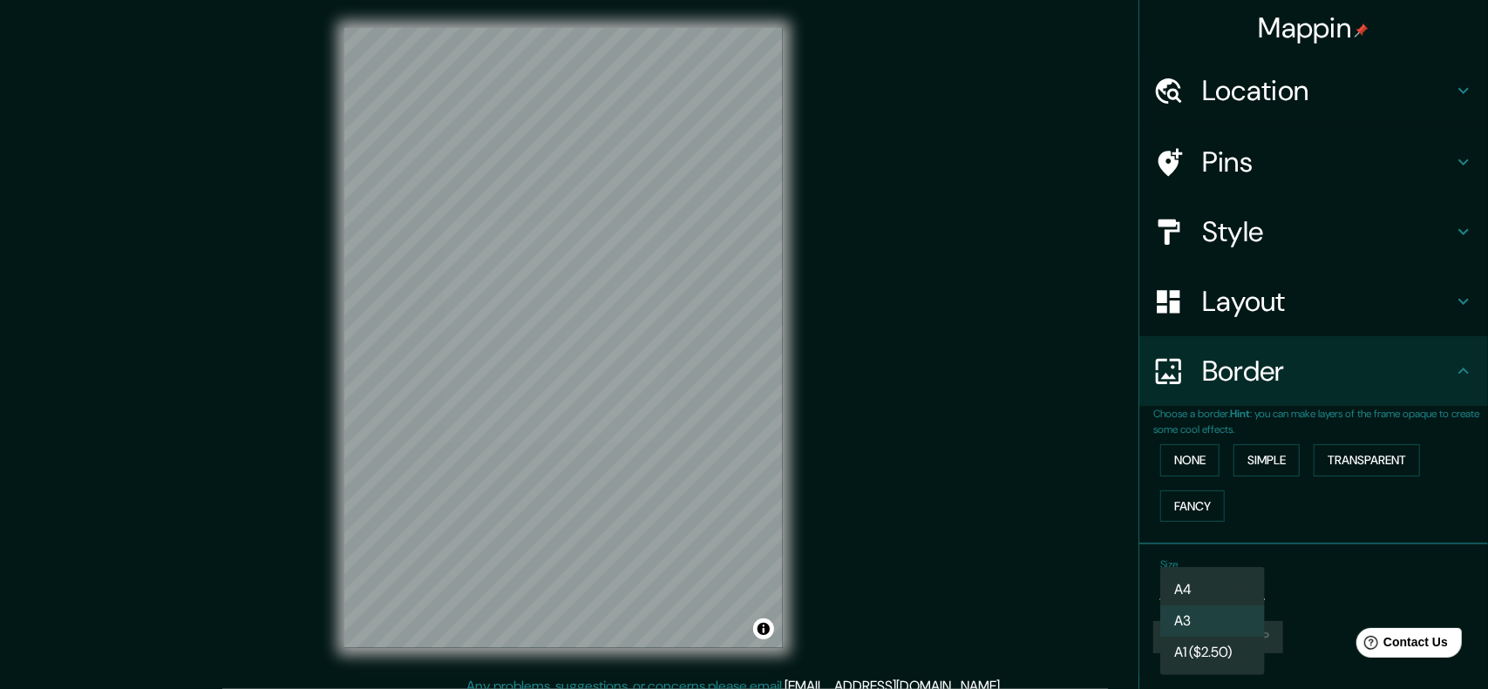
click at [1237, 584] on body "Mappin Location [GEOGRAPHIC_DATA], [GEOGRAPHIC_DATA][PERSON_NAME], [GEOGRAPHIC_…" at bounding box center [744, 344] width 1488 height 689
click at [1237, 584] on li "A4" at bounding box center [1212, 589] width 105 height 31
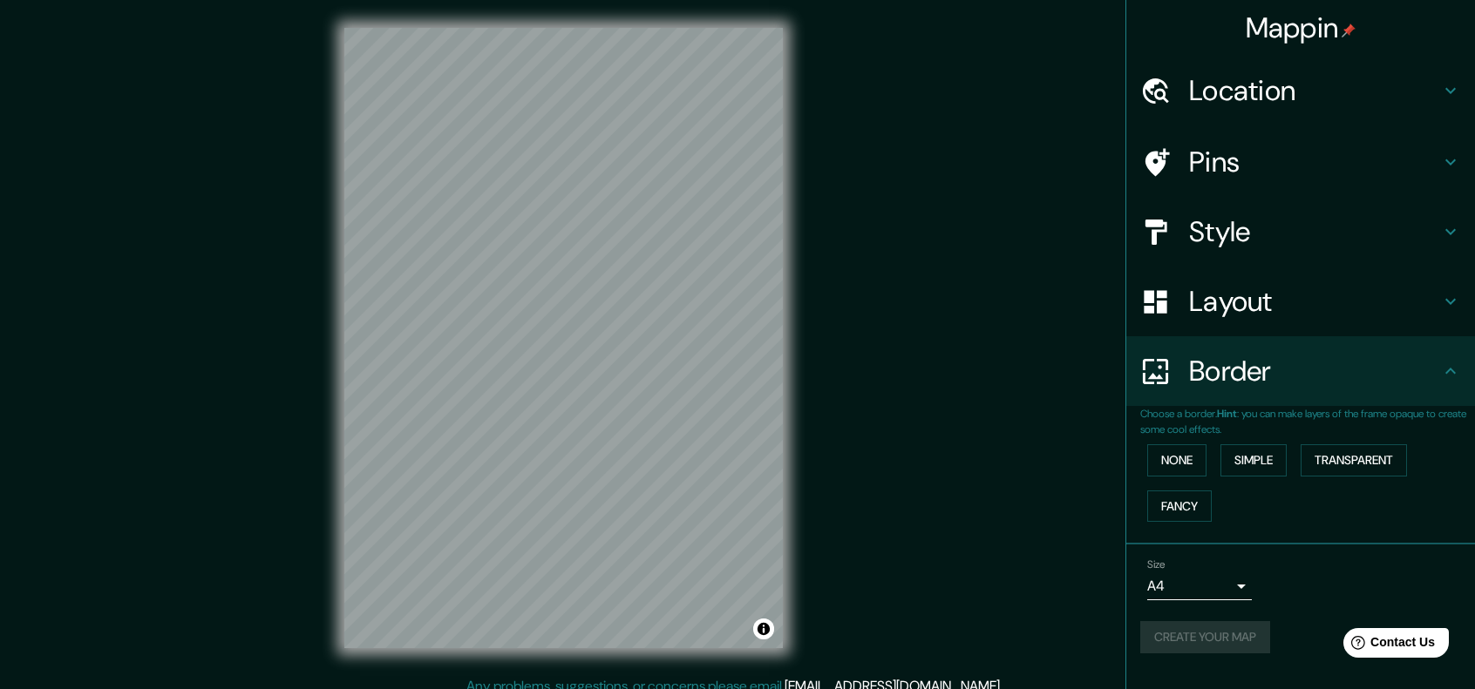
click at [1253, 632] on div "Create your map" at bounding box center [1300, 637] width 321 height 32
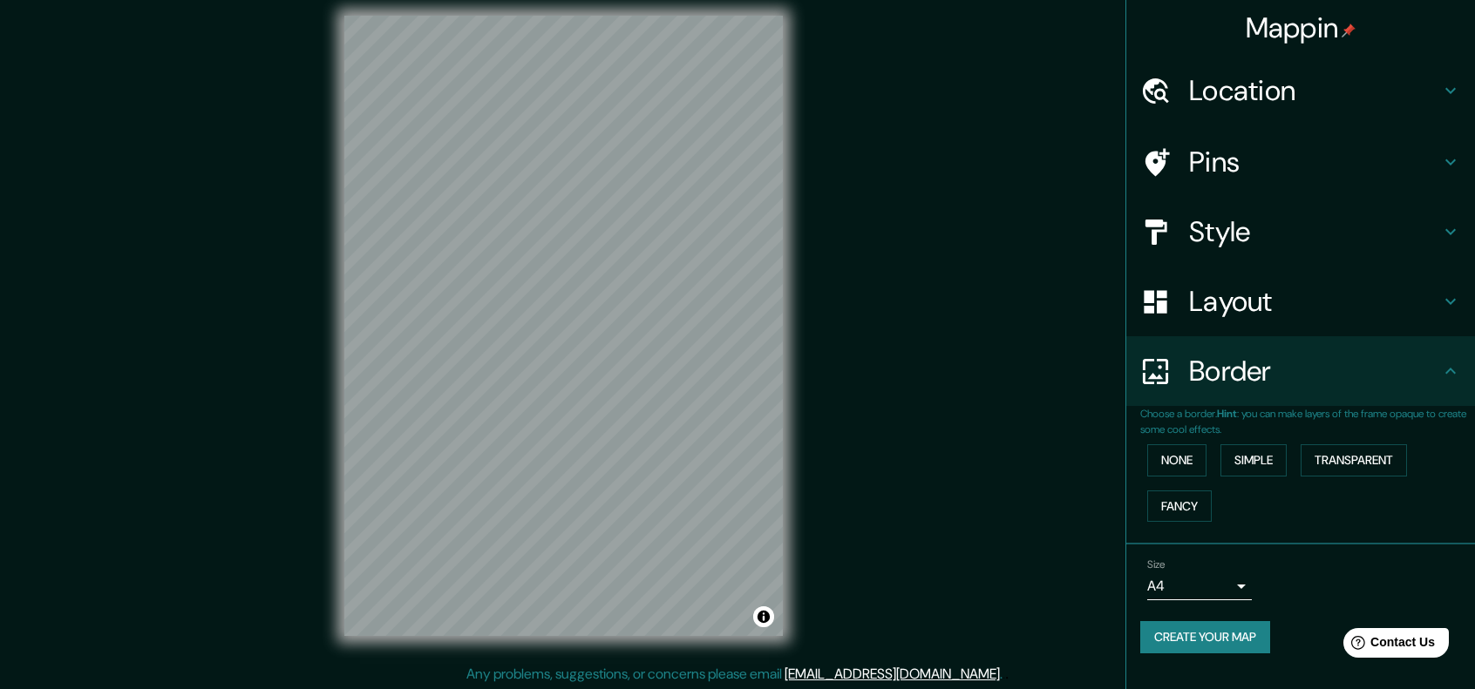
scroll to position [14, 0]
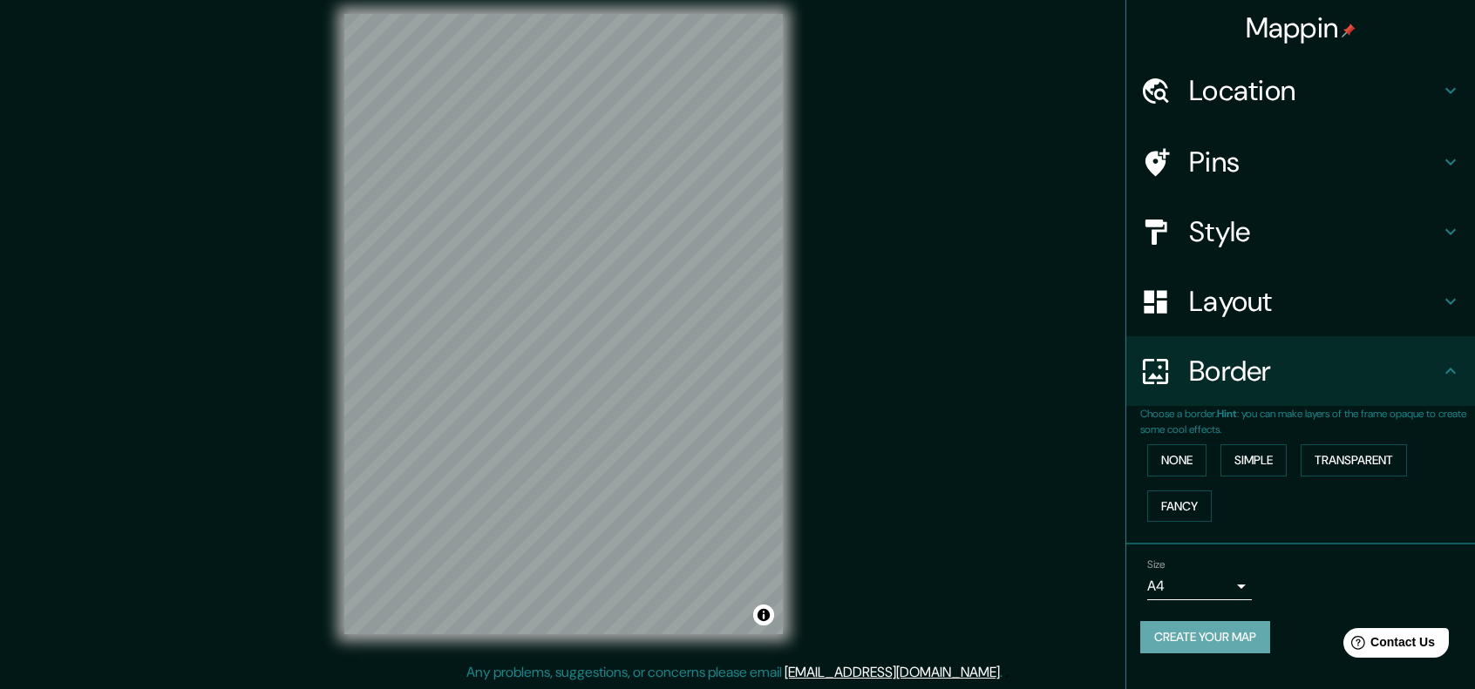
click at [1255, 635] on button "Create your map" at bounding box center [1205, 637] width 130 height 32
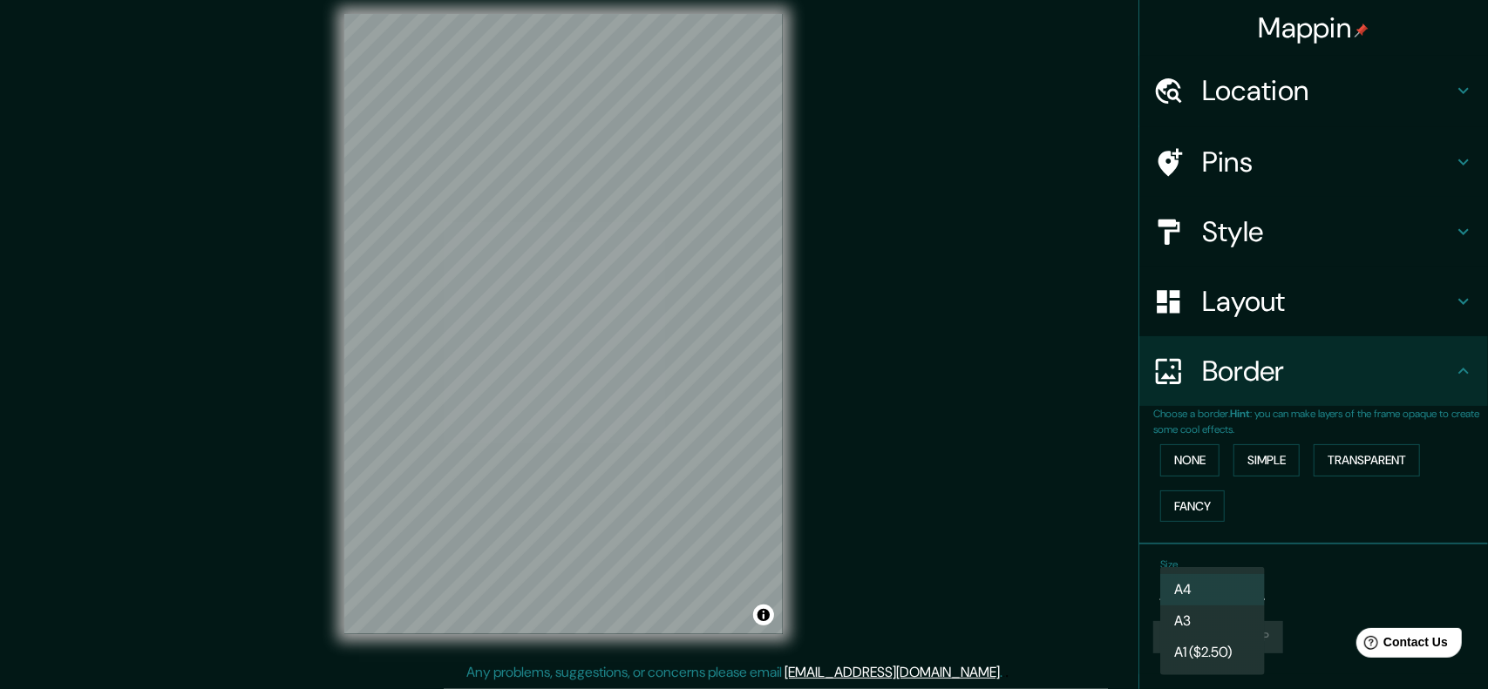
click at [1222, 588] on body "Mappin Location [GEOGRAPHIC_DATA], [GEOGRAPHIC_DATA][PERSON_NAME], [GEOGRAPHIC_…" at bounding box center [744, 330] width 1488 height 689
click at [1210, 615] on li "A3" at bounding box center [1212, 621] width 105 height 31
type input "a4"
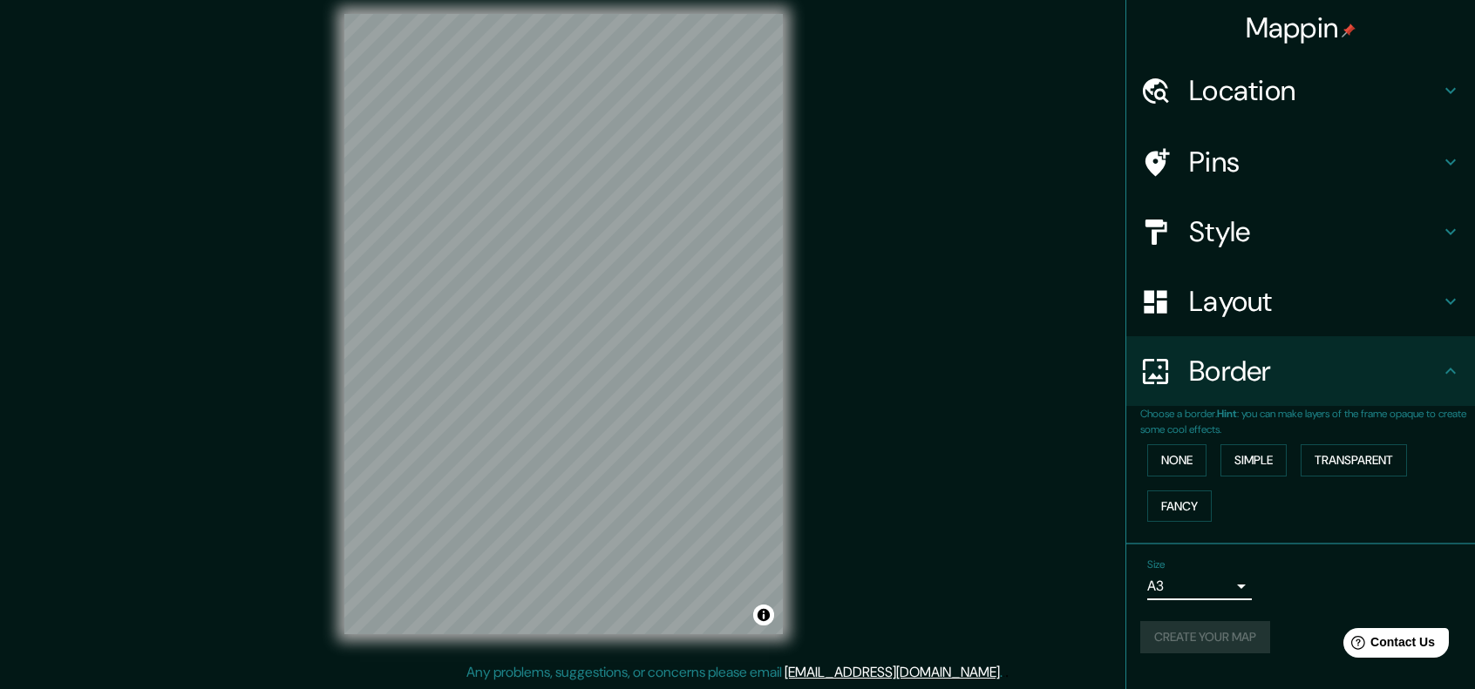
click at [1251, 632] on div "Create your map" at bounding box center [1300, 637] width 321 height 32
click at [1255, 634] on div "Create your map" at bounding box center [1300, 637] width 321 height 32
click at [1250, 637] on button "Create your map" at bounding box center [1205, 637] width 130 height 32
click at [1253, 636] on button "Create your map" at bounding box center [1205, 637] width 130 height 32
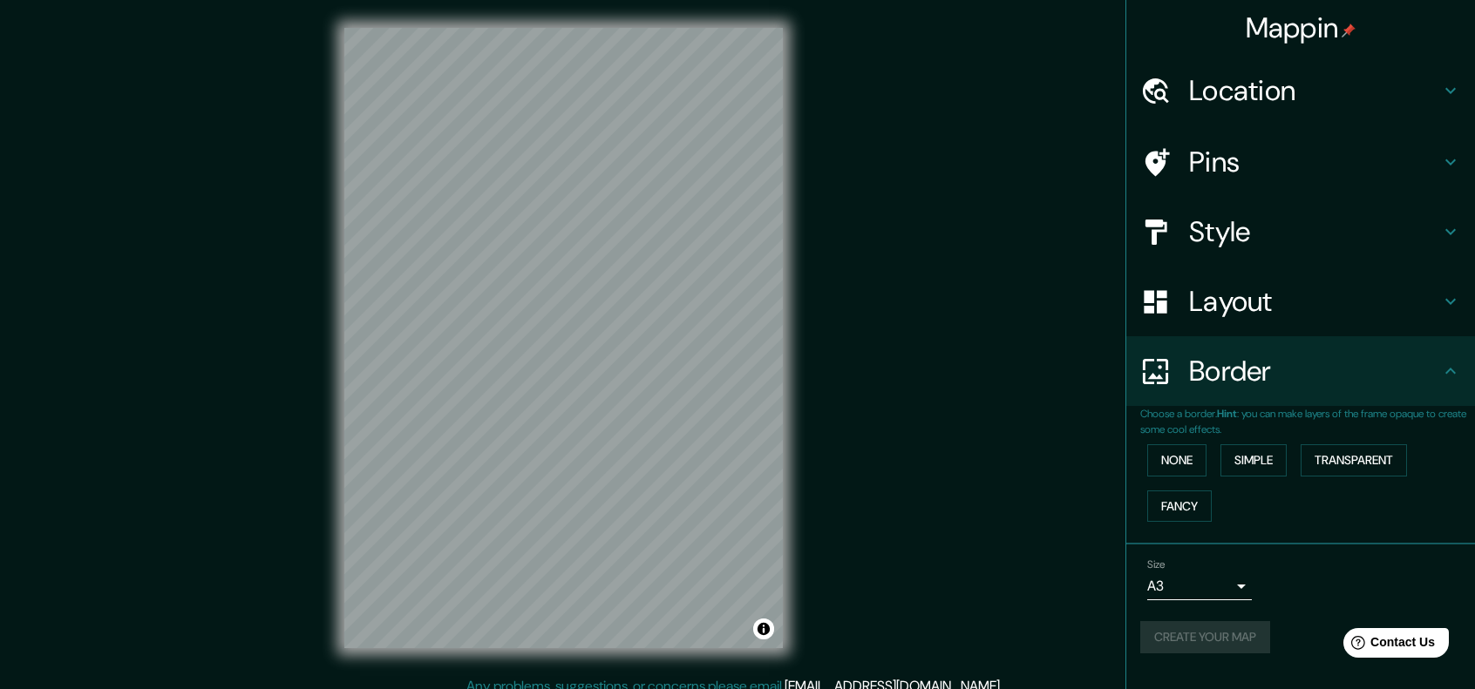
click at [1364, 78] on h4 "Location" at bounding box center [1314, 90] width 251 height 35
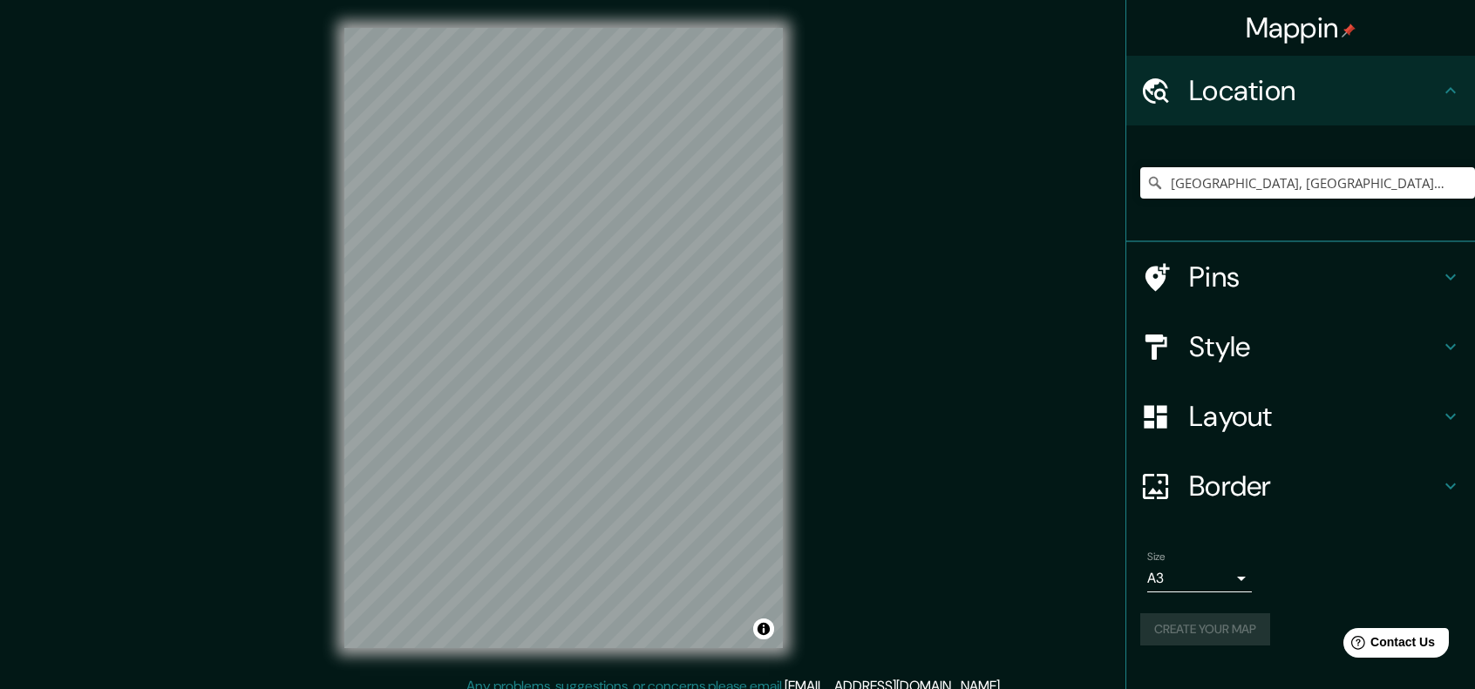
click at [1300, 273] on h4 "Pins" at bounding box center [1314, 277] width 251 height 35
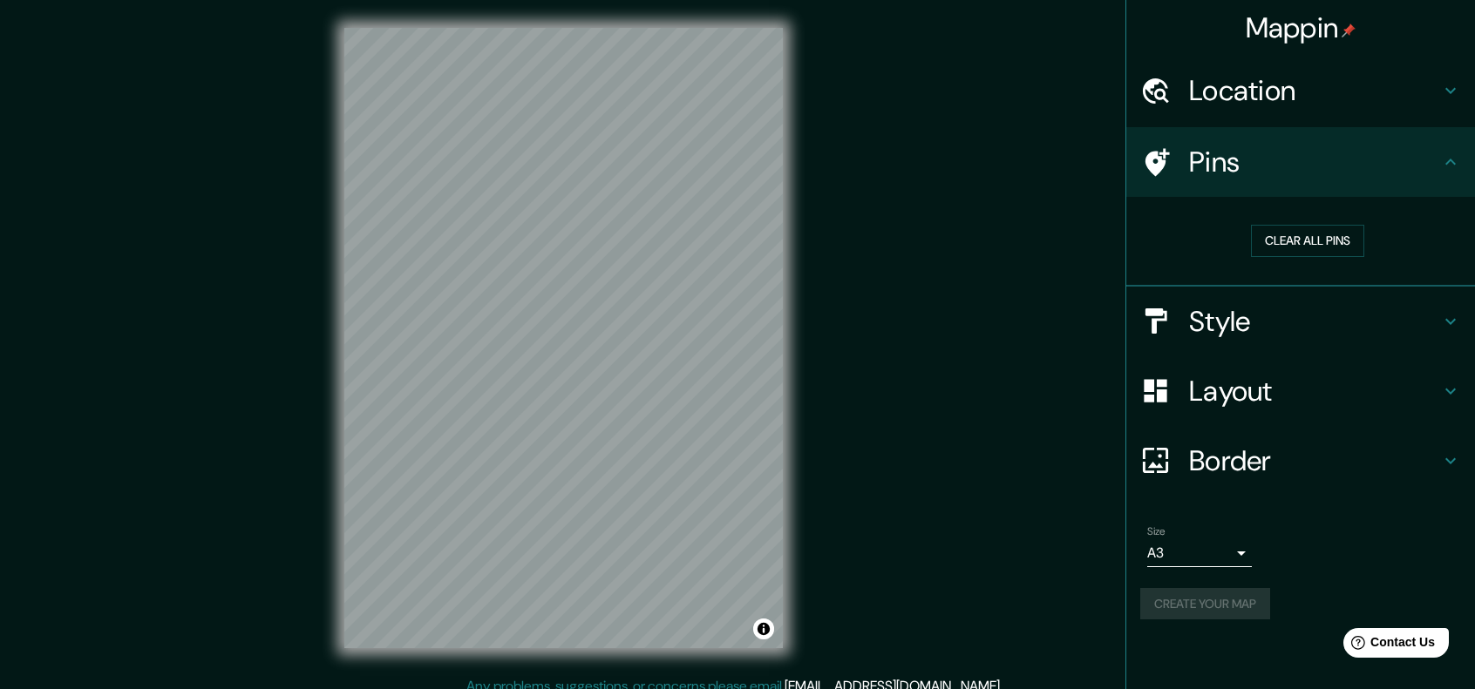
click at [1311, 96] on h4 "Location" at bounding box center [1314, 90] width 251 height 35
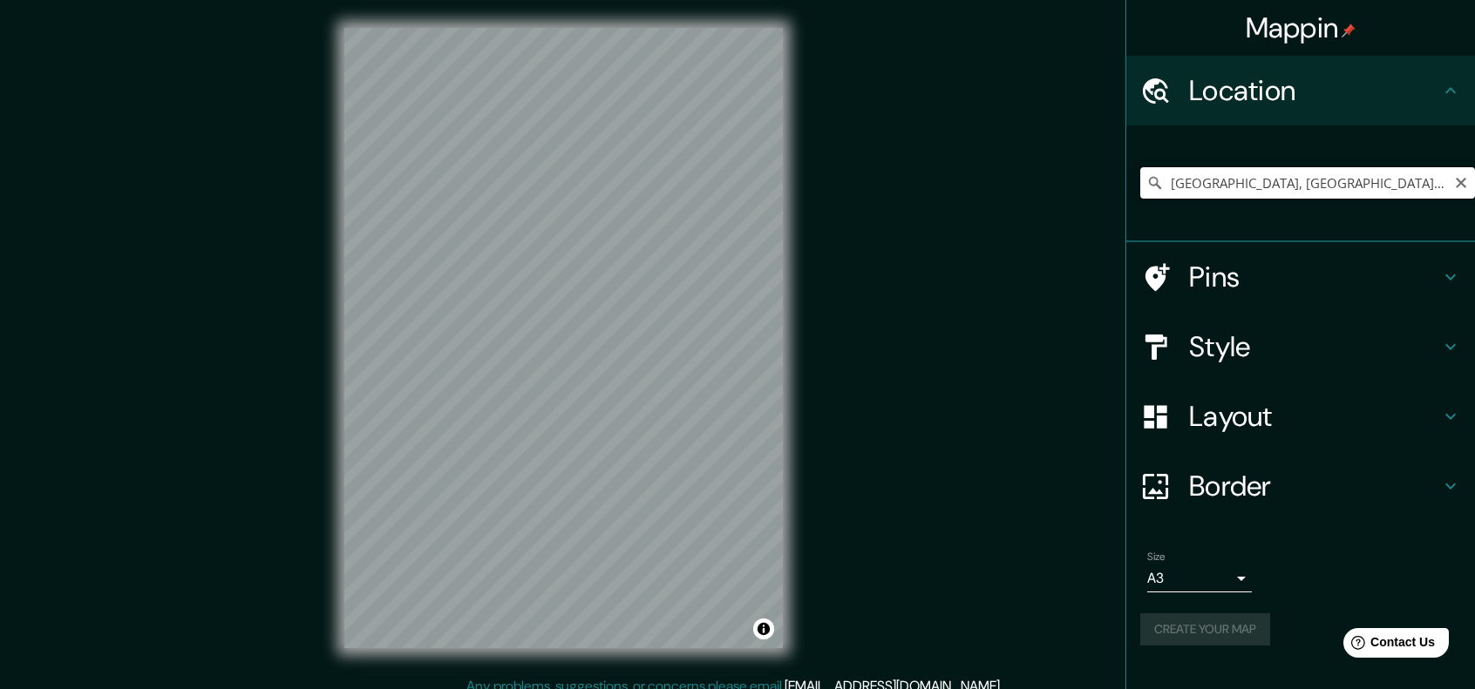
click at [1416, 184] on input "[GEOGRAPHIC_DATA], [GEOGRAPHIC_DATA][PERSON_NAME], [GEOGRAPHIC_DATA]" at bounding box center [1307, 182] width 335 height 31
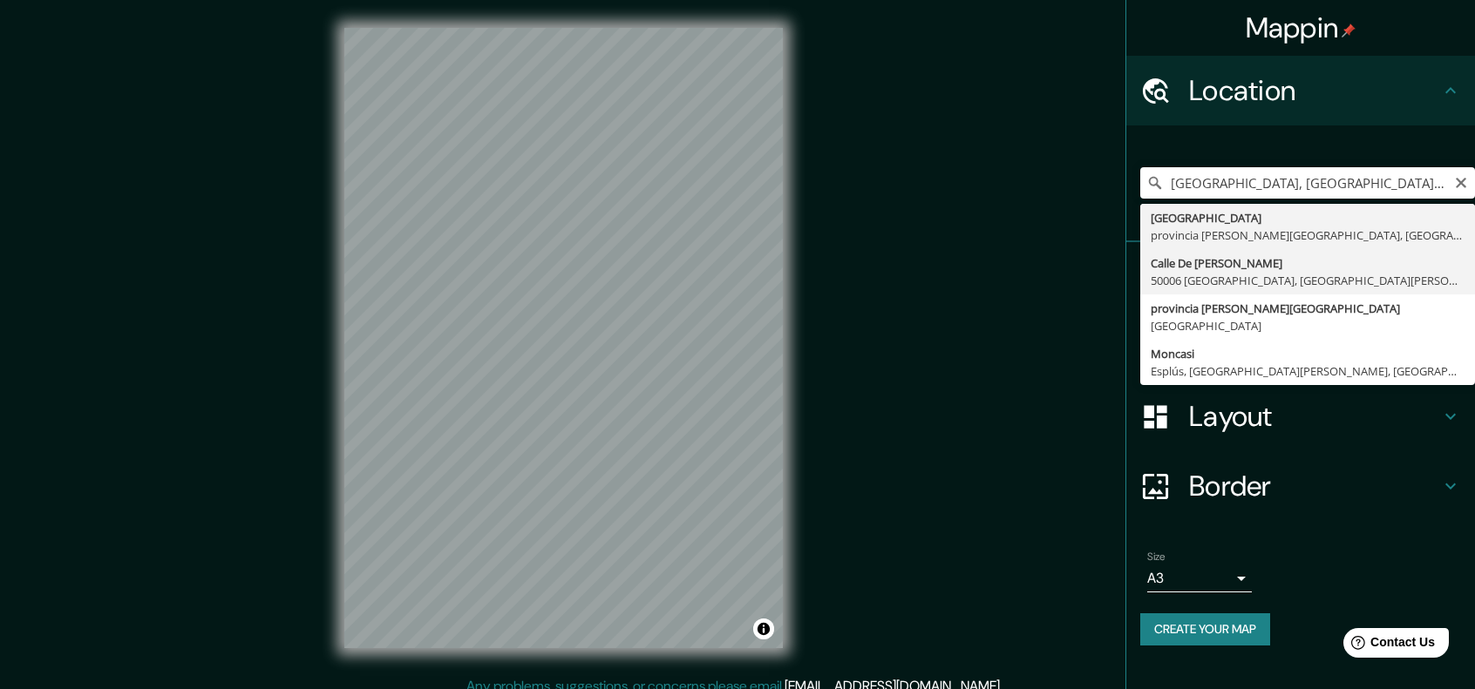
type input "[STREET_ADDRESS][PERSON_NAME][PERSON_NAME]"
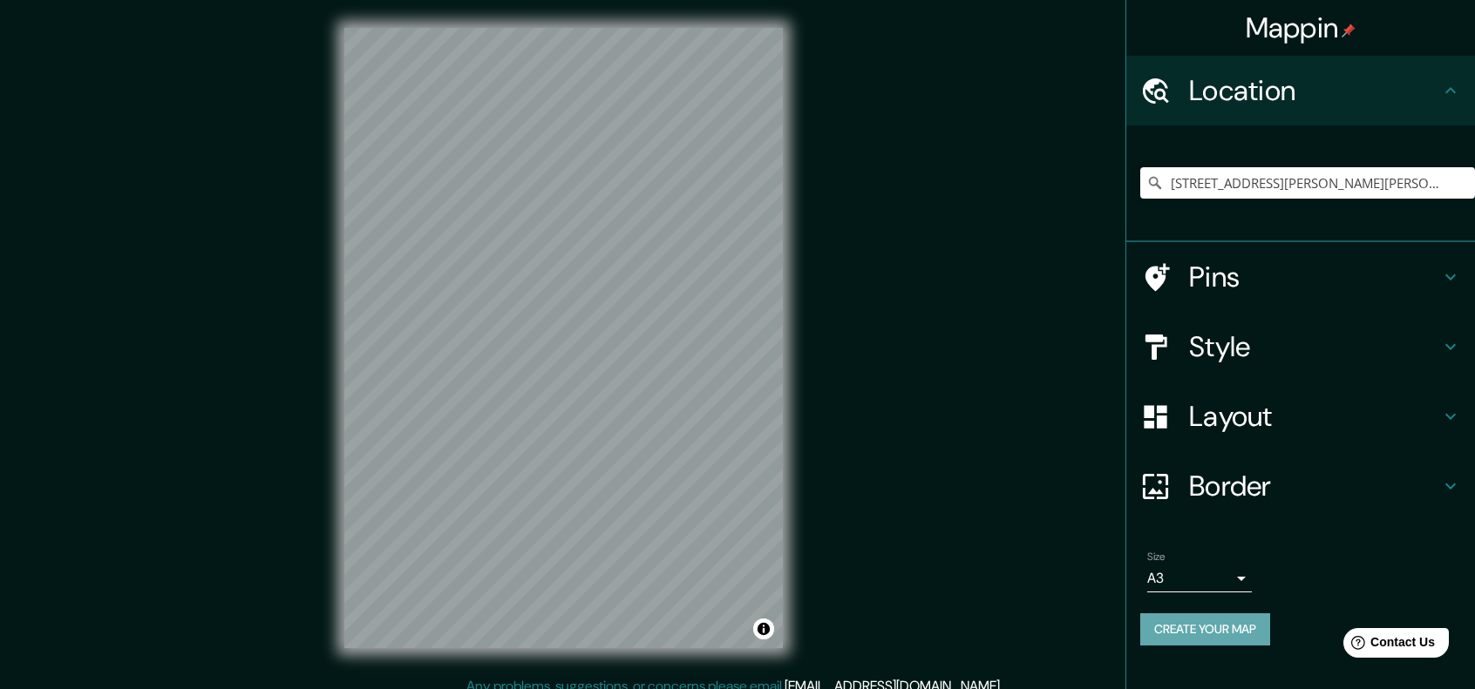
click at [1234, 629] on button "Create your map" at bounding box center [1205, 630] width 130 height 32
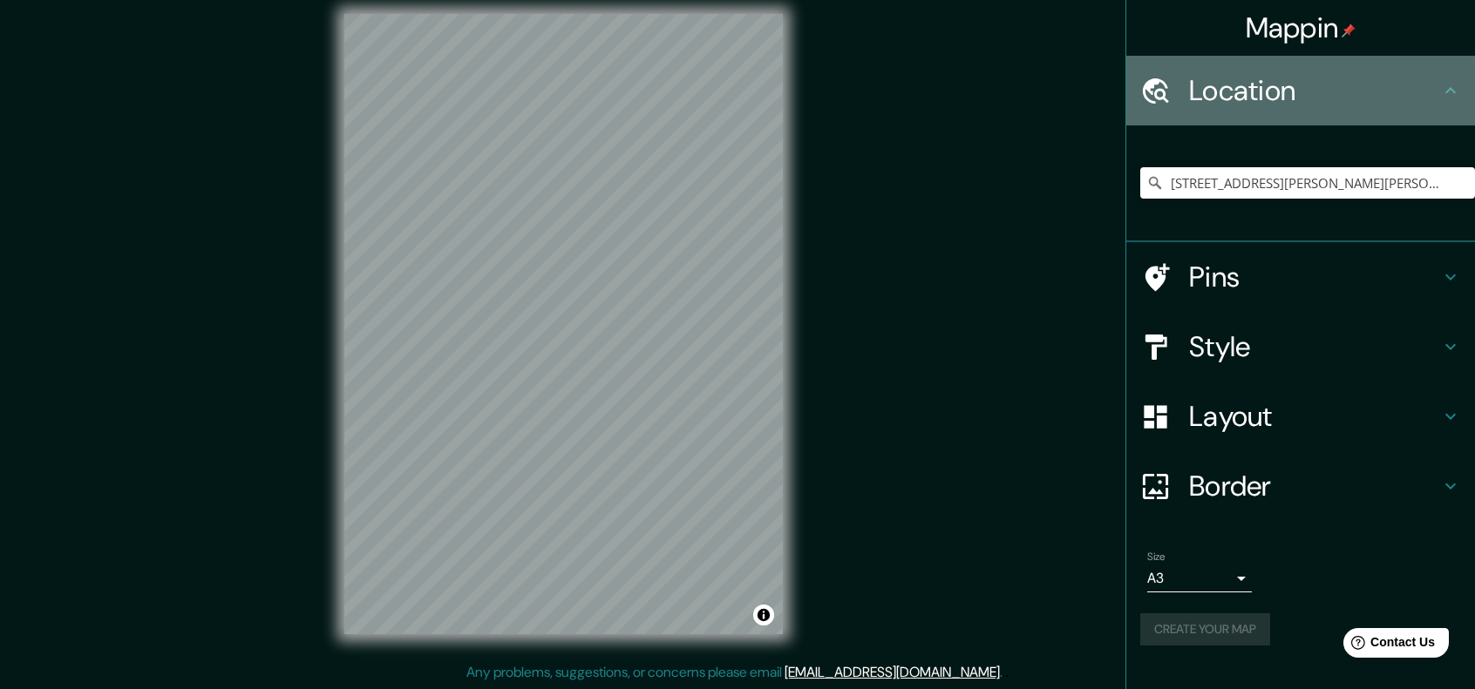
click at [1432, 90] on h4 "Location" at bounding box center [1314, 90] width 251 height 35
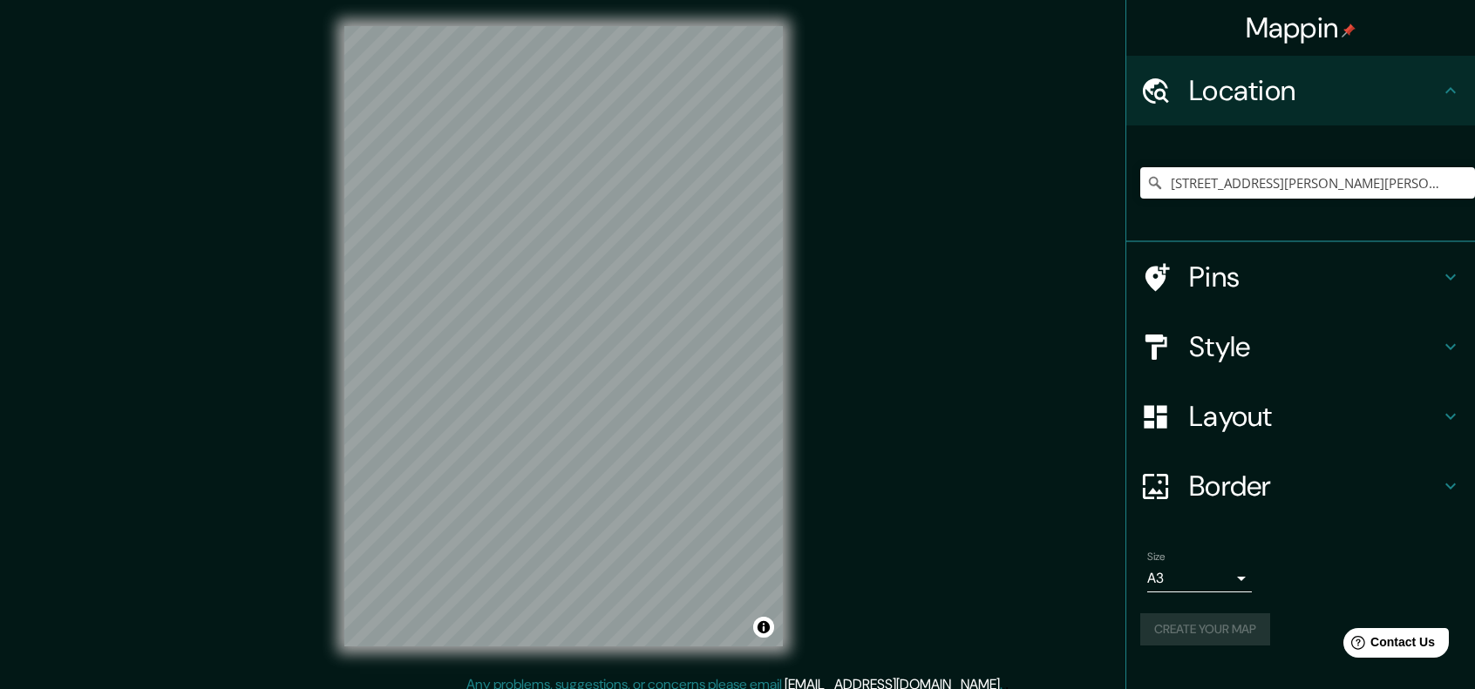
scroll to position [0, 0]
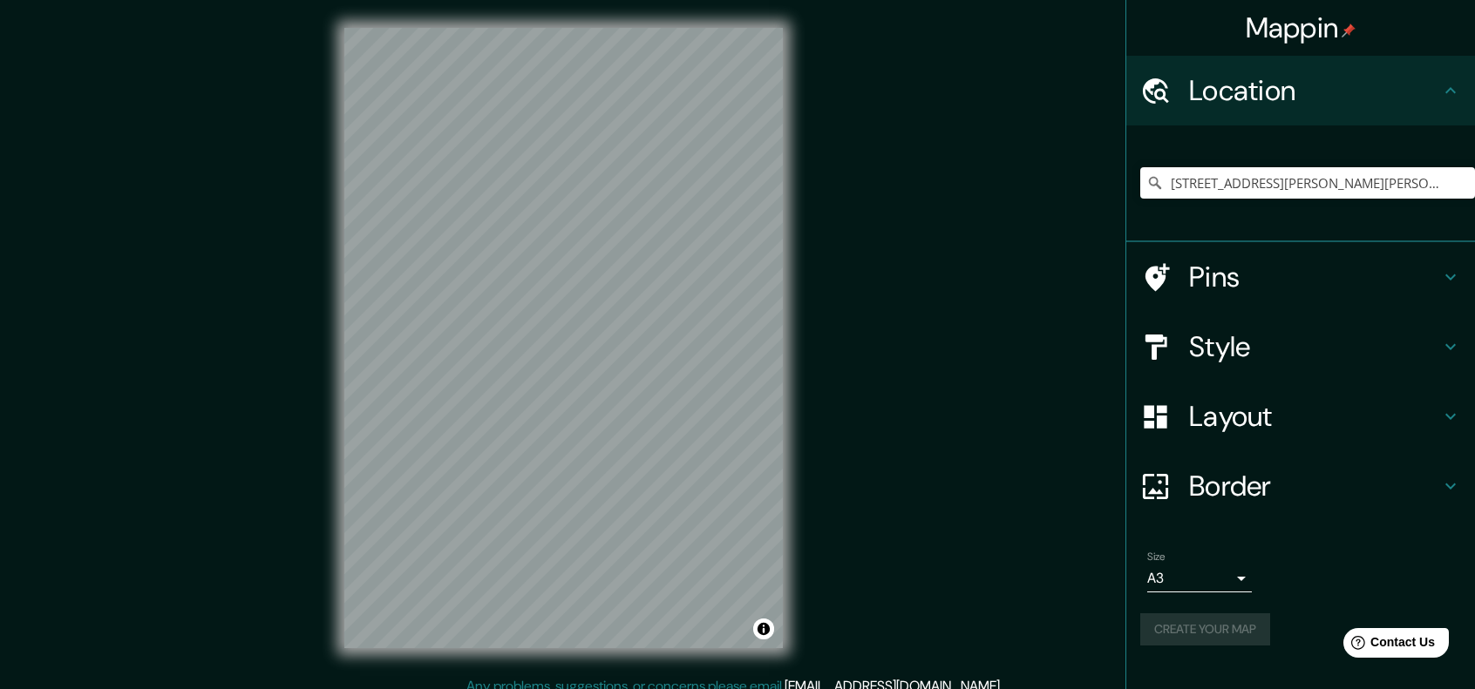
click at [1307, 31] on h4 "Mappin" at bounding box center [1301, 27] width 111 height 35
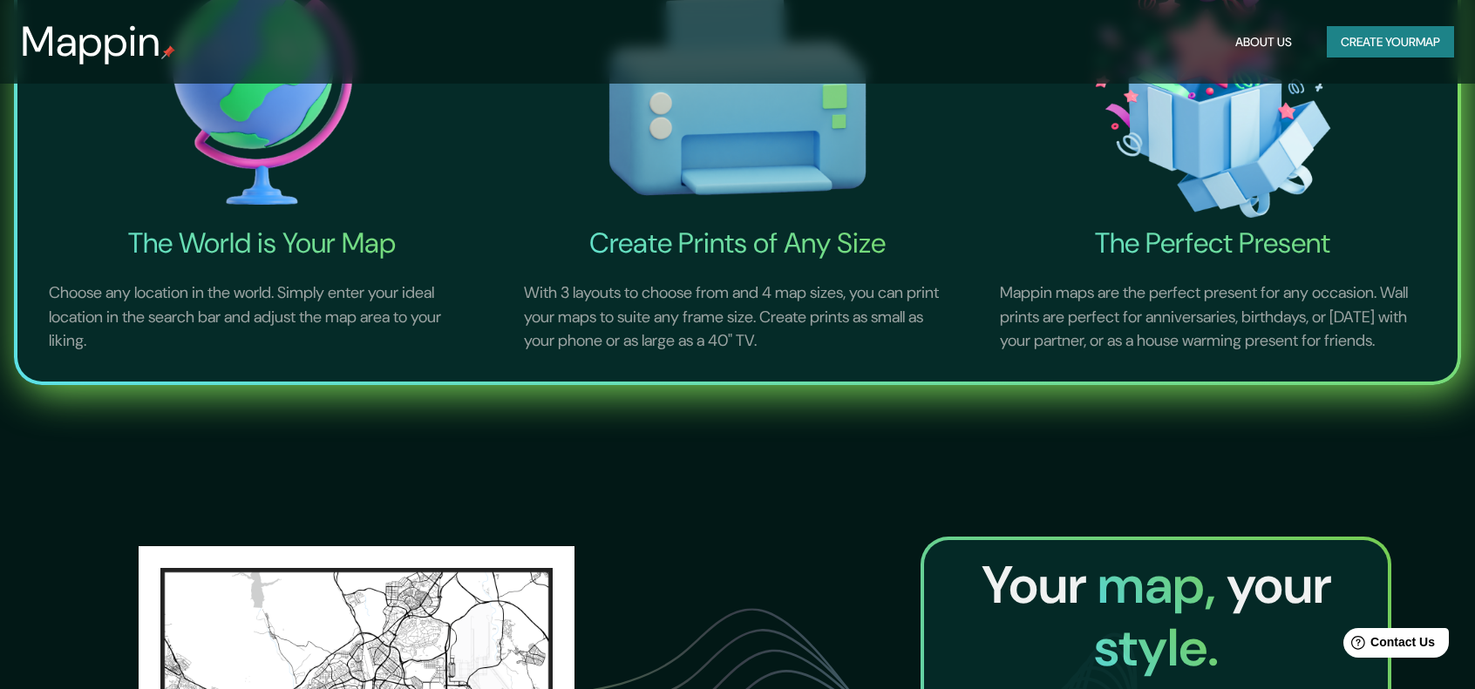
scroll to position [1482, 0]
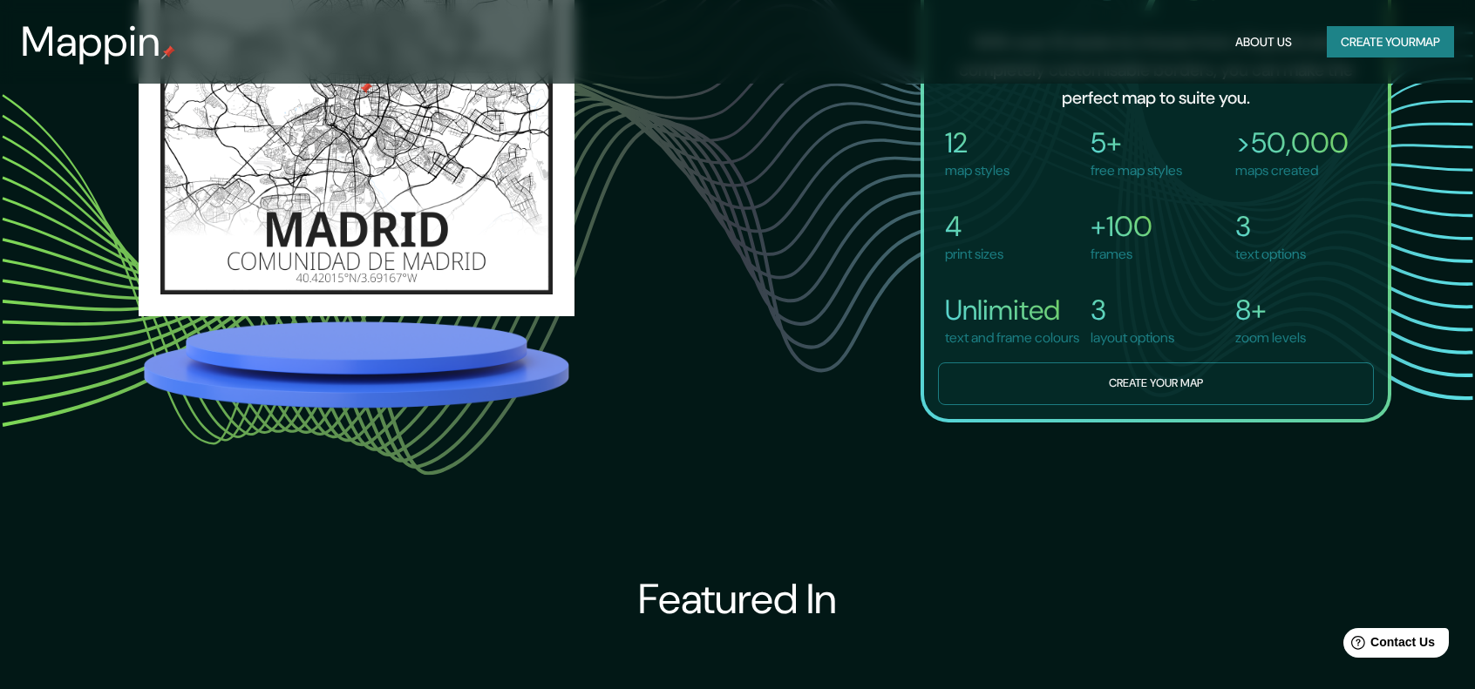
click at [1219, 405] on button "Create your map" at bounding box center [1156, 384] width 436 height 43
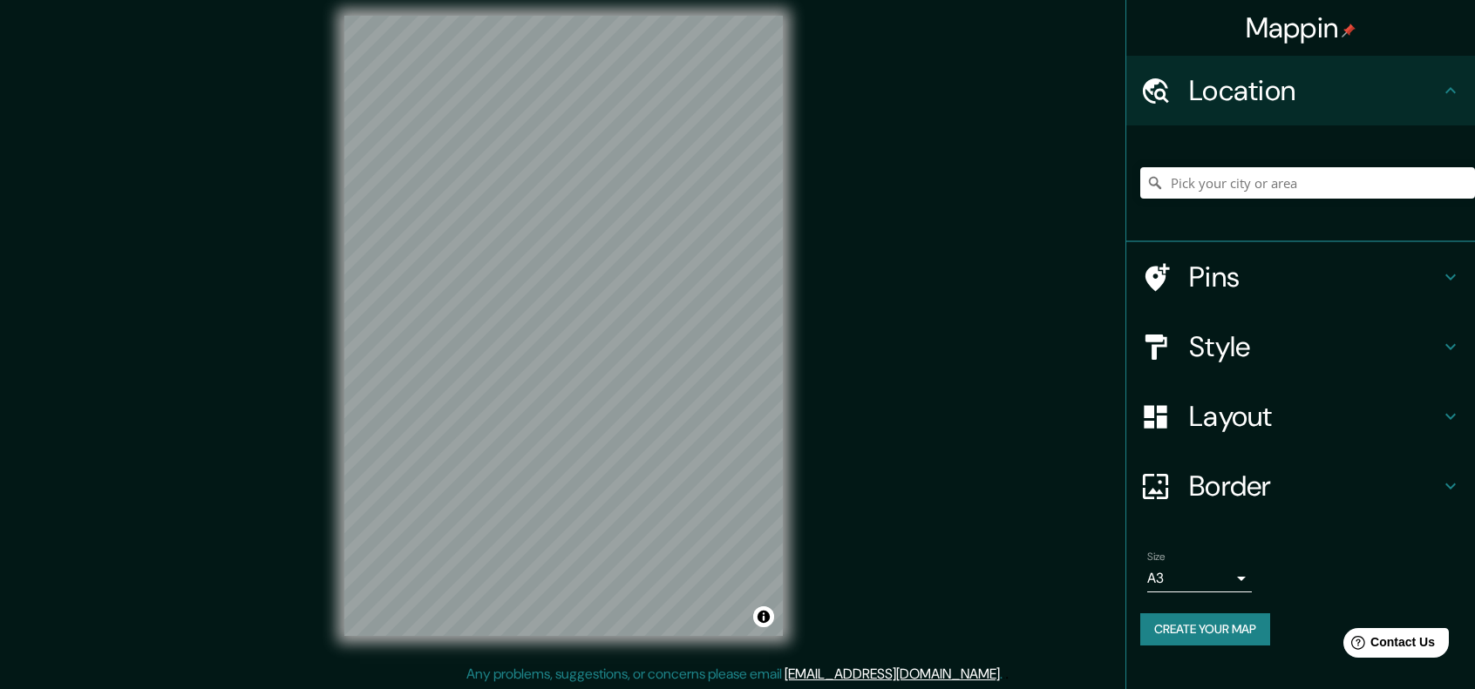
scroll to position [14, 0]
